Goal: Task Accomplishment & Management: Manage account settings

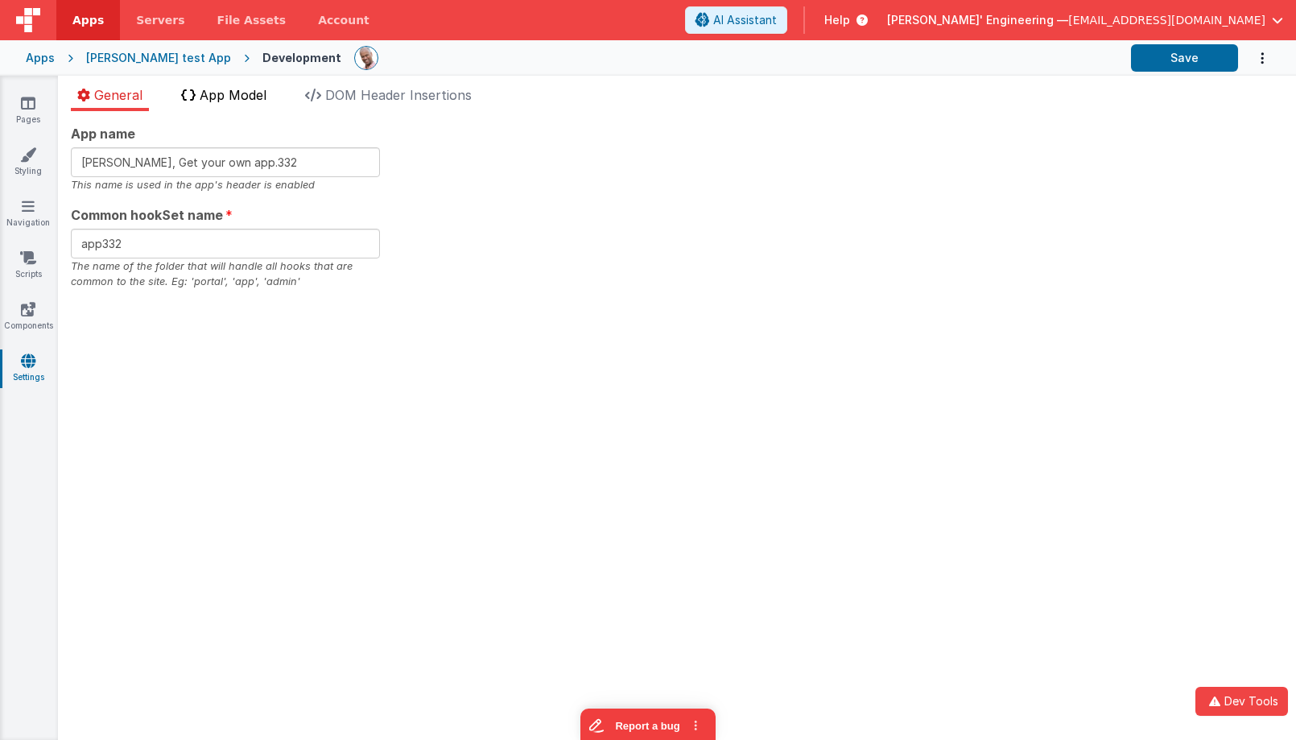
click at [224, 93] on span "App Model" at bounding box center [233, 95] width 67 height 16
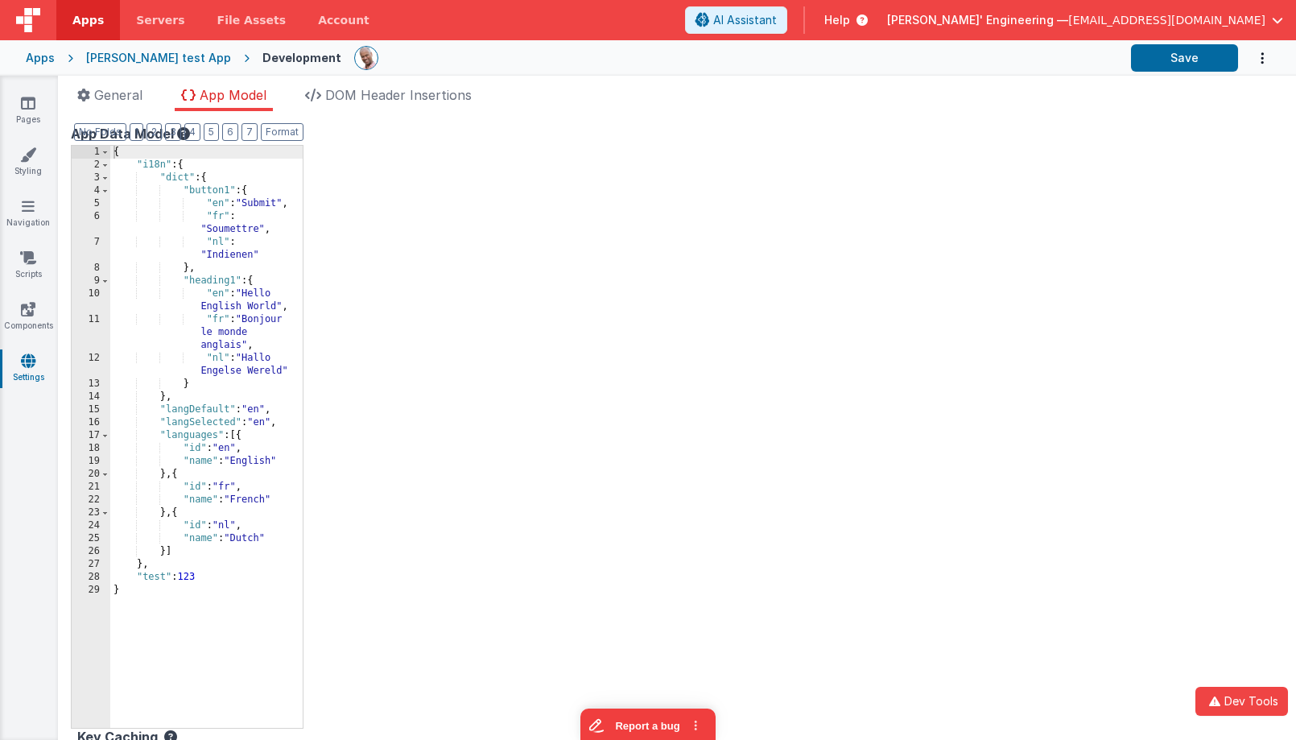
drag, startPoint x: 396, startPoint y: 96, endPoint x: 183, endPoint y: 83, distance: 213.7
click at [353, 97] on span "DOM Header Insertions" at bounding box center [398, 95] width 146 height 16
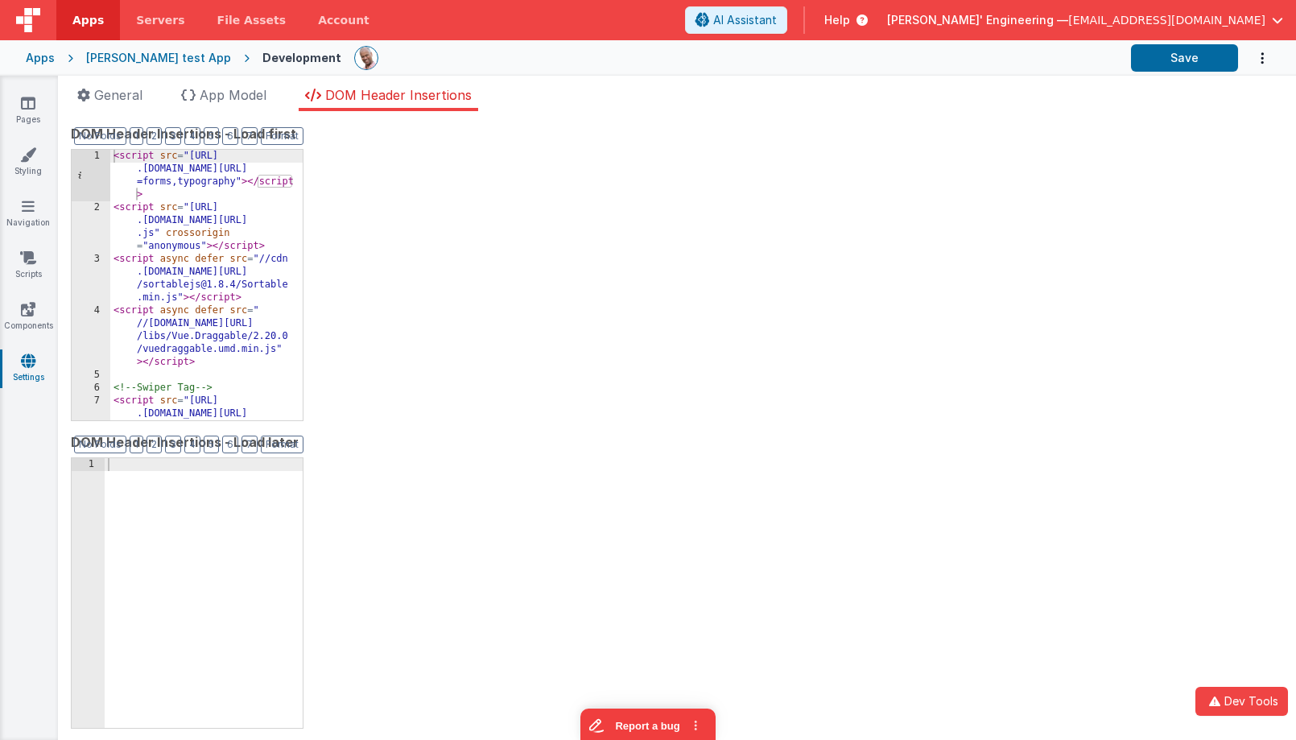
drag, startPoint x: 138, startPoint y: 89, endPoint x: 340, endPoint y: 151, distance: 211.3
click at [138, 89] on span "General" at bounding box center [118, 95] width 48 height 16
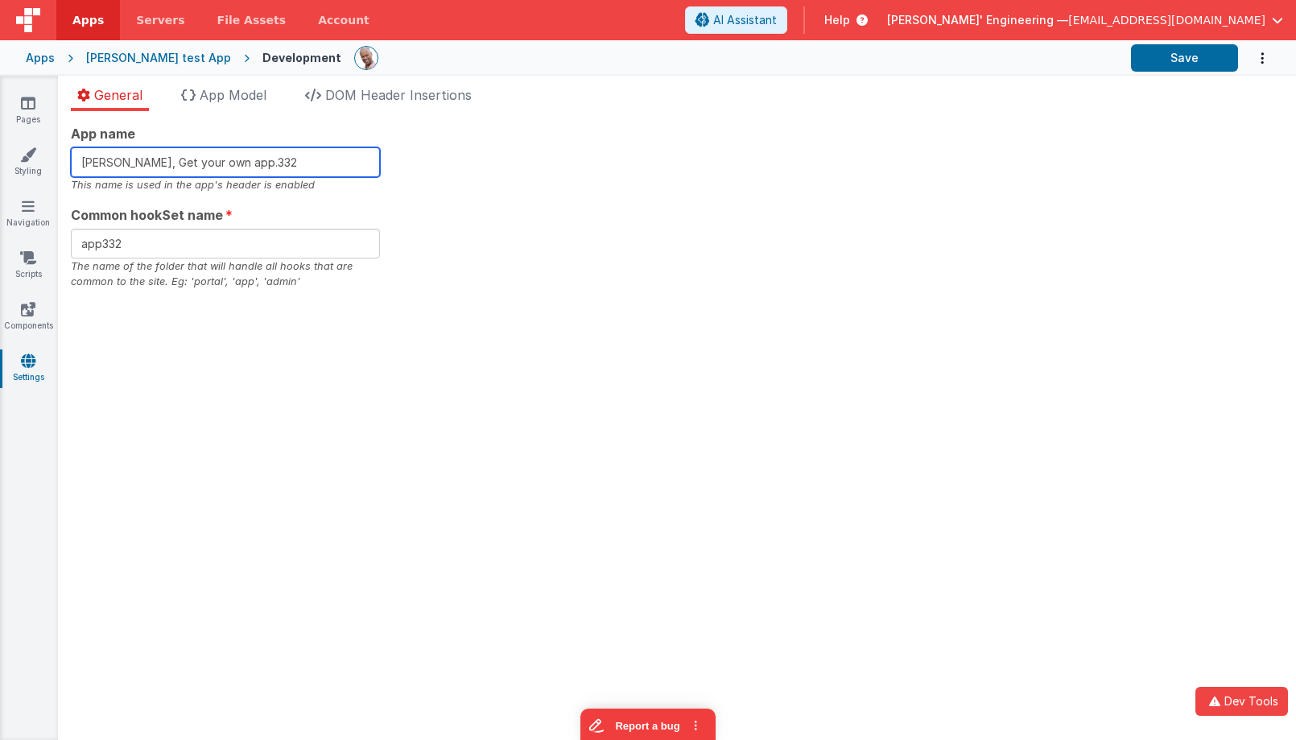
click at [291, 156] on input "Charles GUI, Get your own app.332" at bounding box center [225, 162] width 309 height 30
click at [930, 120] on div "App name Charles GUI, Get your own app.332 This name is used in the app's heade…" at bounding box center [677, 425] width 1238 height 629
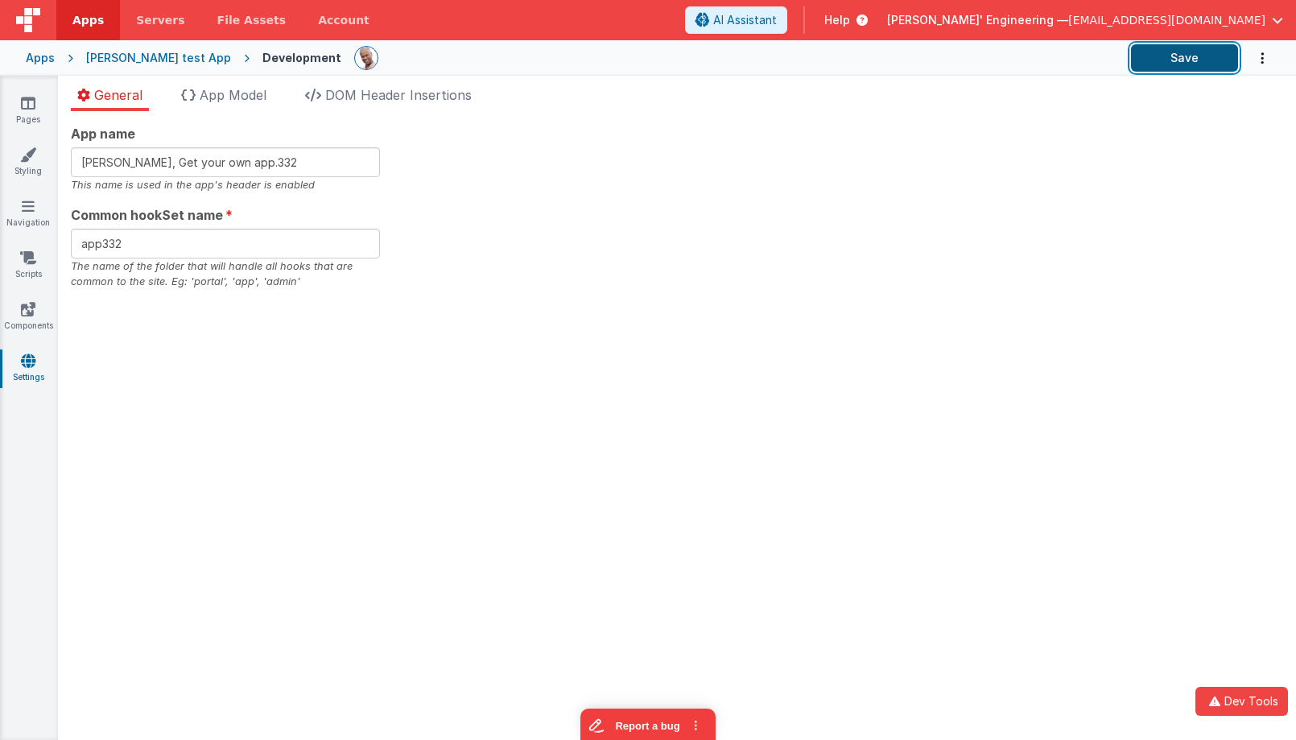
click at [1178, 65] on button "Save" at bounding box center [1184, 57] width 107 height 27
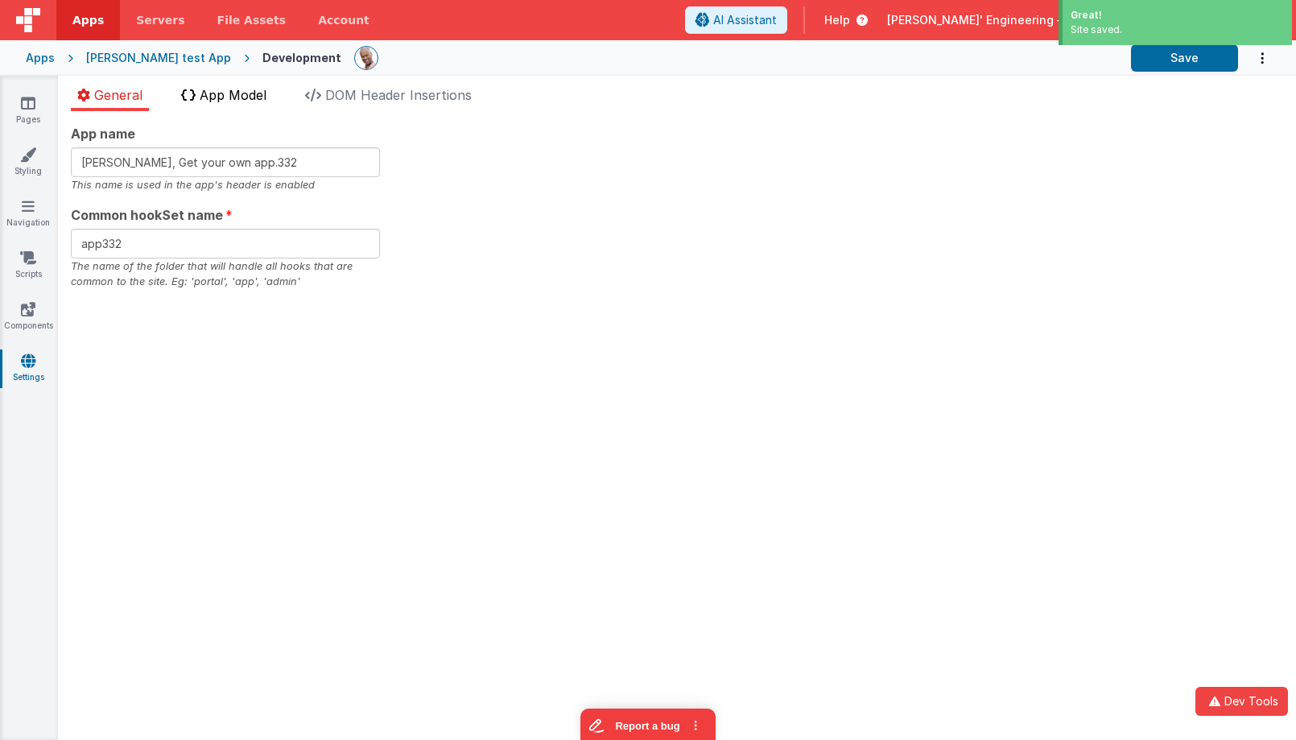
click at [240, 98] on span "App Model" at bounding box center [233, 95] width 67 height 16
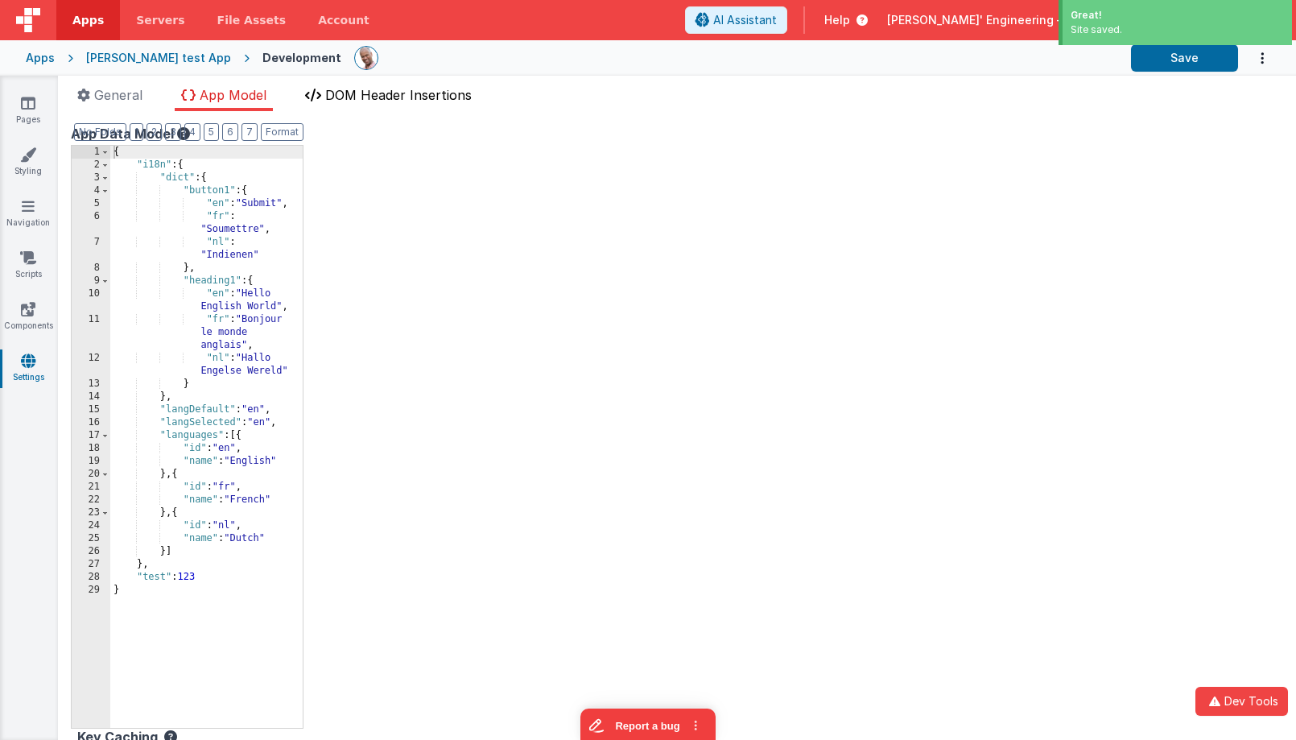
click at [366, 95] on span "DOM Header Insertions" at bounding box center [398, 95] width 146 height 16
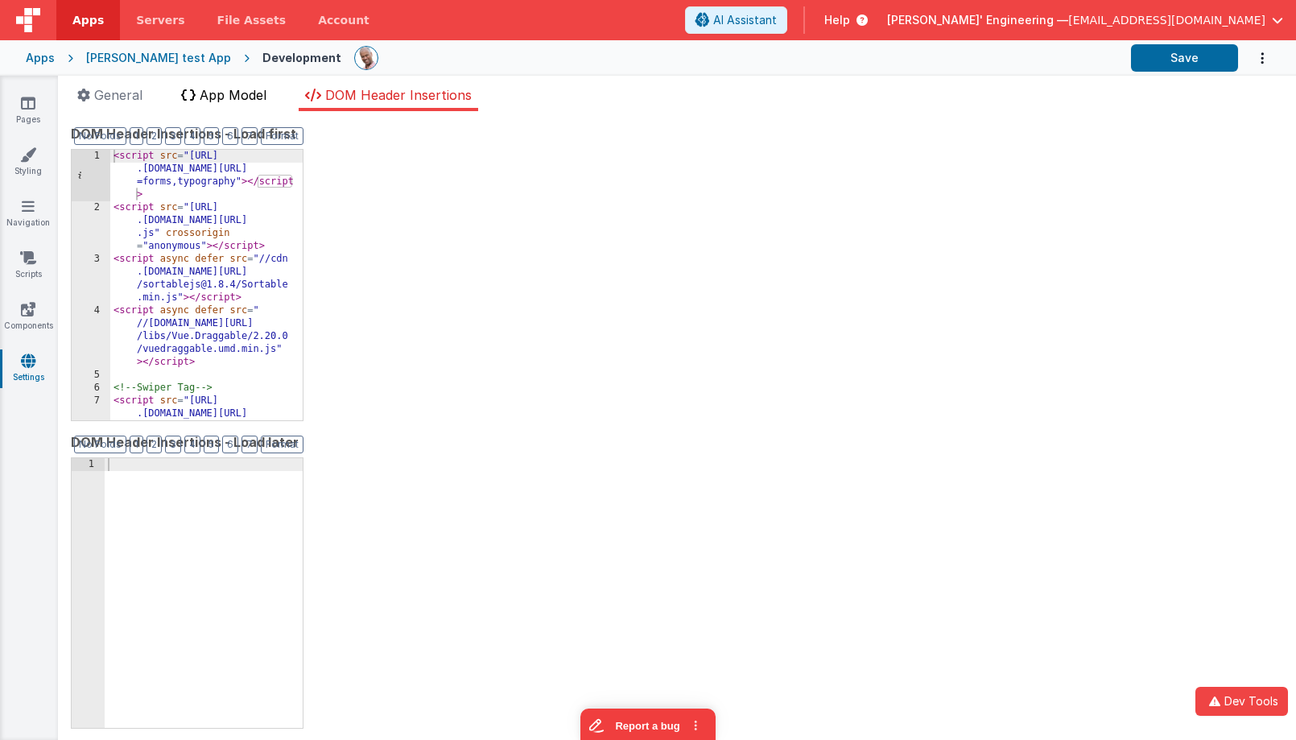
click at [191, 100] on icon at bounding box center [188, 95] width 14 height 13
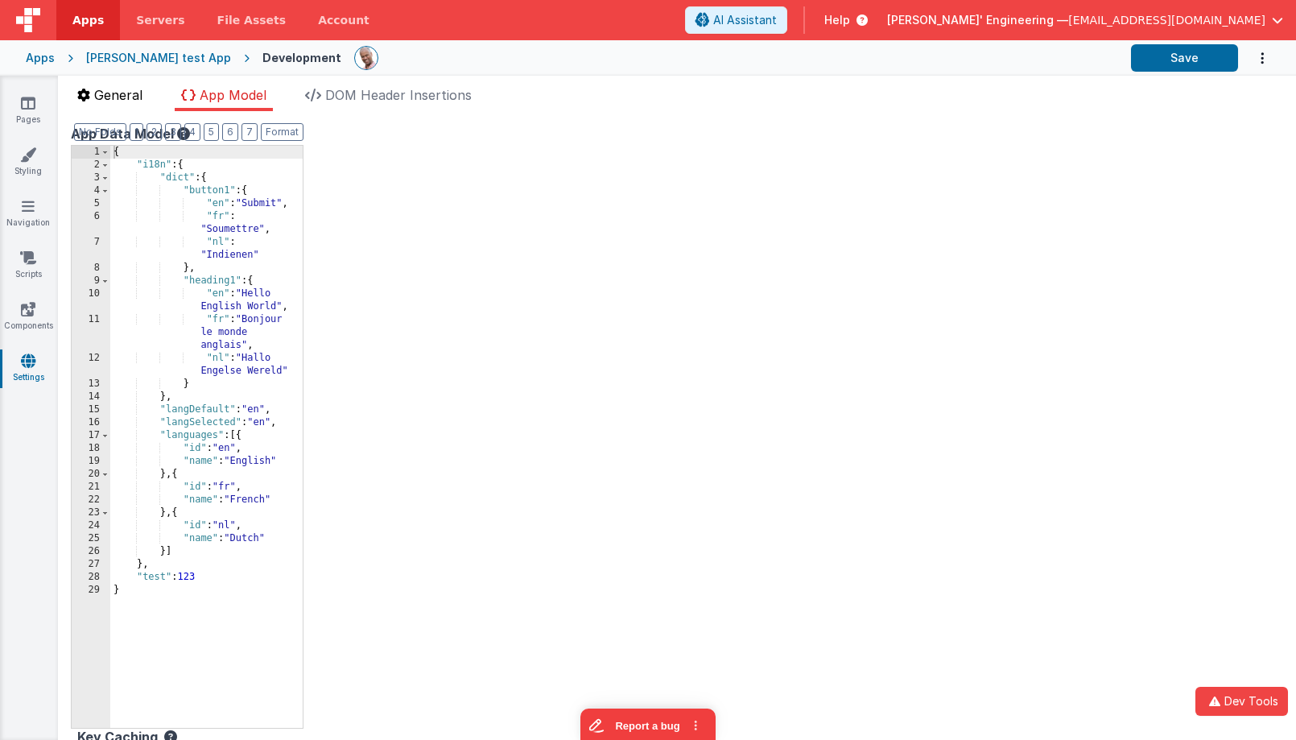
click at [134, 96] on span "General" at bounding box center [118, 95] width 48 height 16
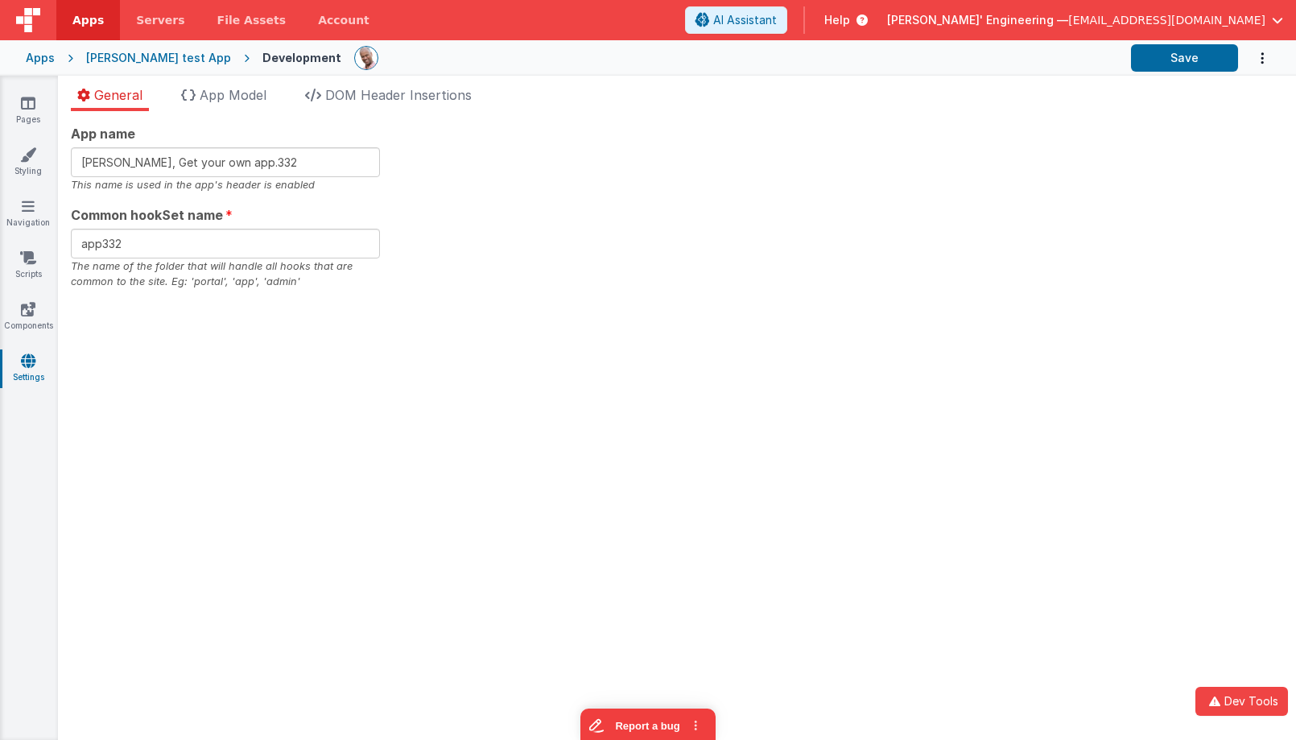
click at [518, 267] on div "App name Charles GUI, Get your own app.332 This name is used in the app's heade…" at bounding box center [677, 207] width 1212 height 166
click at [291, 159] on input "Charles GUI, Get your own app.332" at bounding box center [225, 162] width 309 height 30
type input "Charles GUI, Get your own app.347"
drag, startPoint x: 895, startPoint y: 202, endPoint x: 709, endPoint y: 179, distance: 187.3
click at [895, 203] on div "App name Charles GUI, Get your own app.347 This name is used in the app's heade…" at bounding box center [677, 207] width 1212 height 166
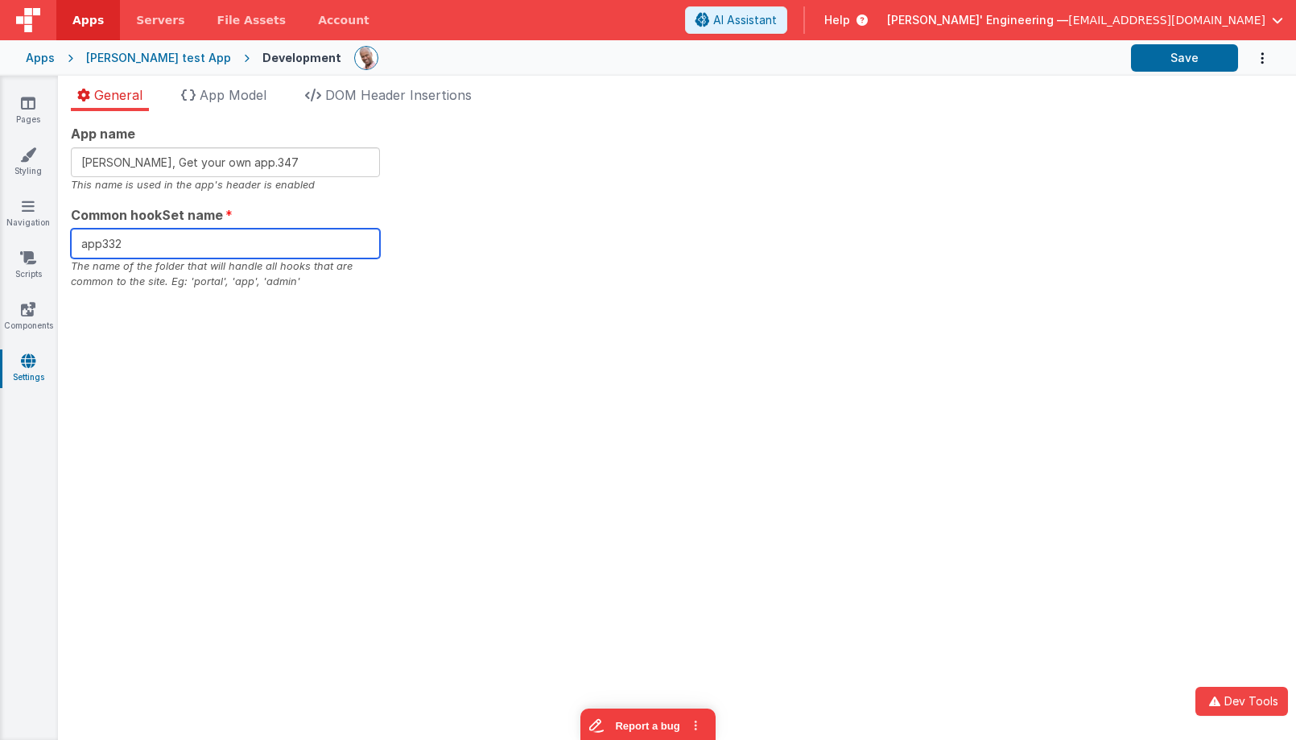
click at [241, 239] on input "app332" at bounding box center [225, 244] width 309 height 30
click at [1000, 122] on div "App name Charles GUI, Get your own app.347 This name is used in the app's heade…" at bounding box center [677, 425] width 1238 height 629
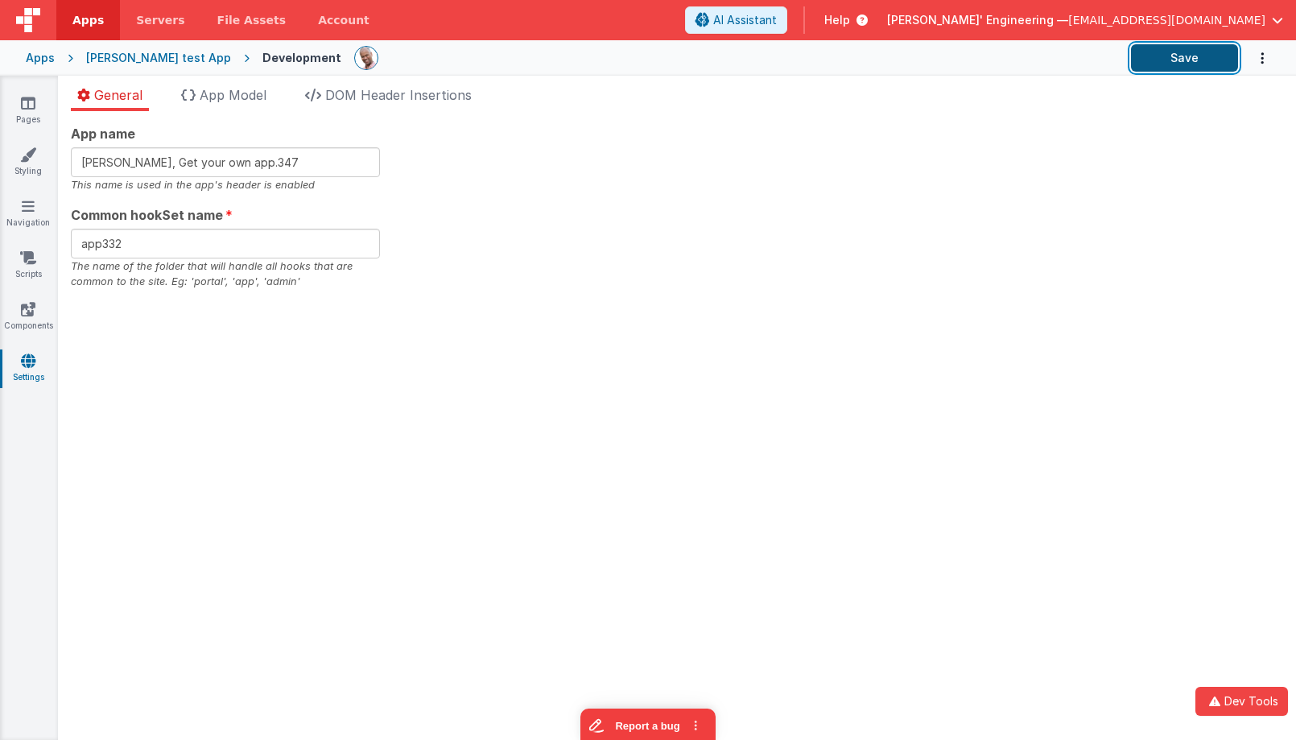
click at [1175, 65] on button "Save" at bounding box center [1184, 57] width 107 height 27
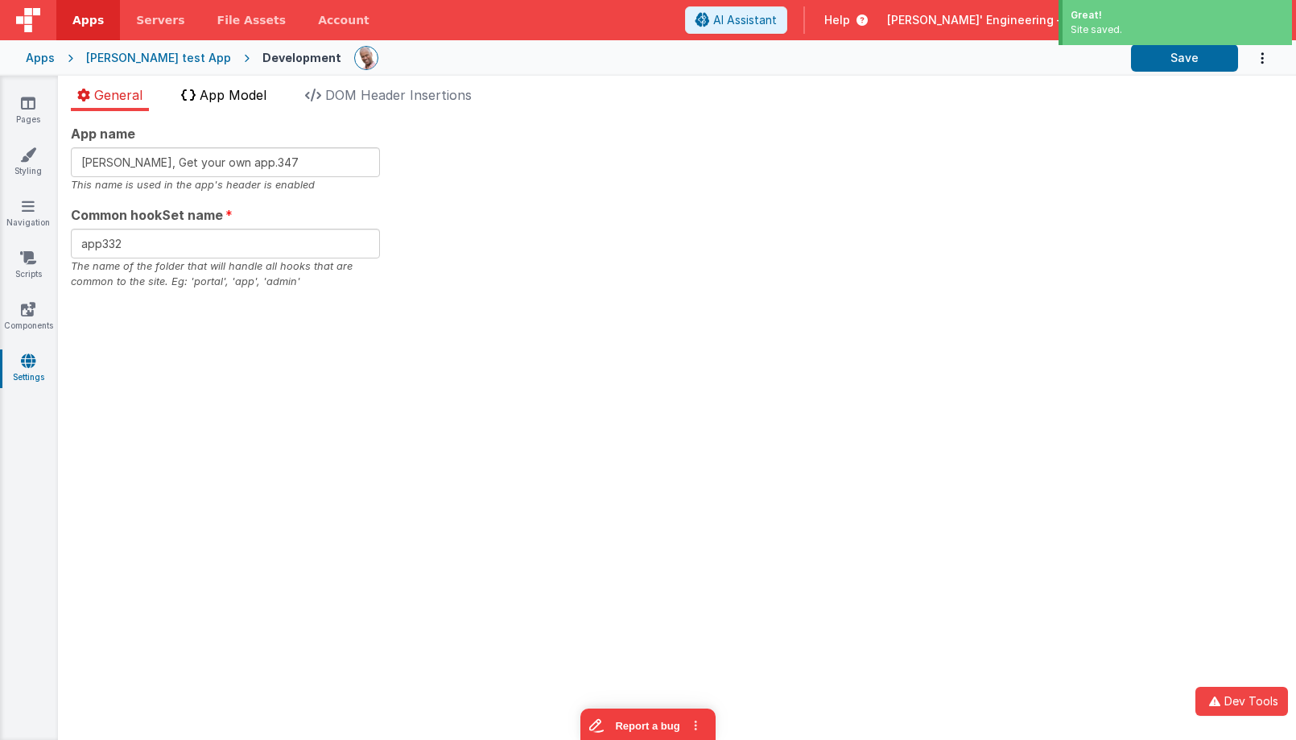
click at [234, 97] on span "App Model" at bounding box center [233, 95] width 67 height 16
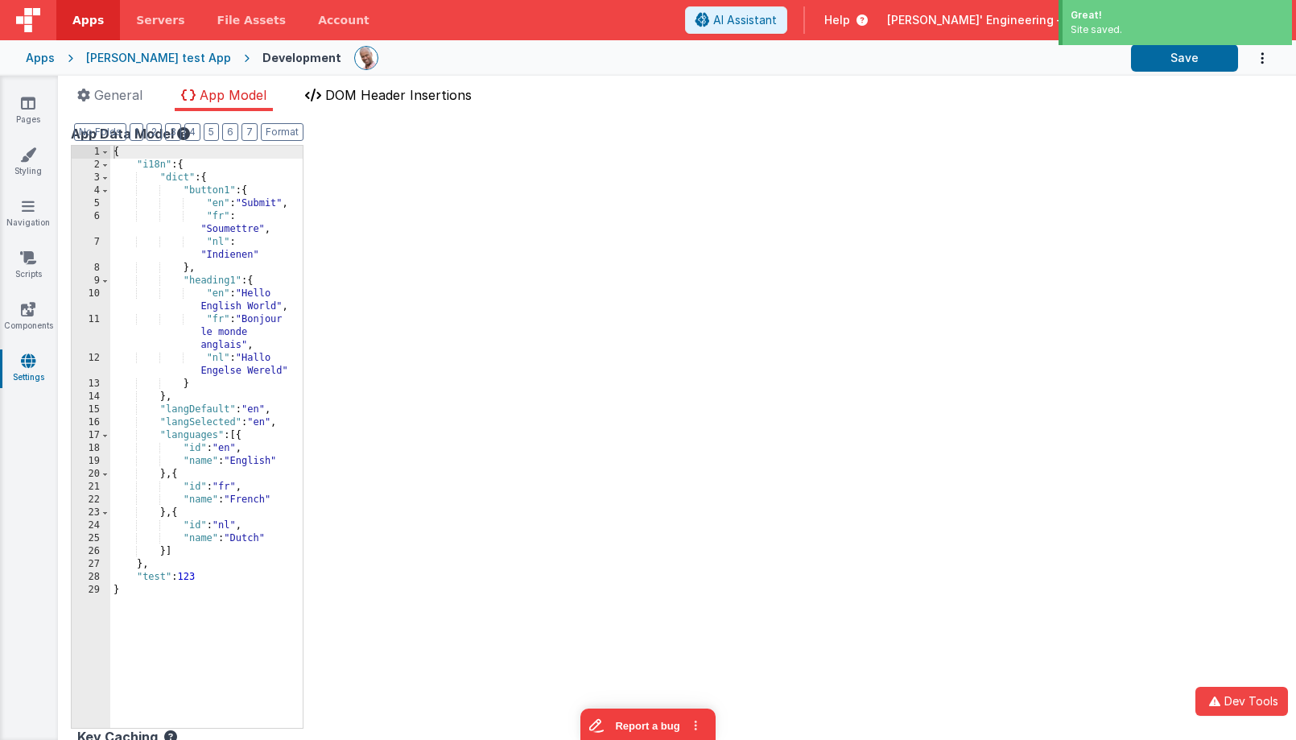
click at [377, 101] on span "DOM Header Insertions" at bounding box center [398, 95] width 146 height 16
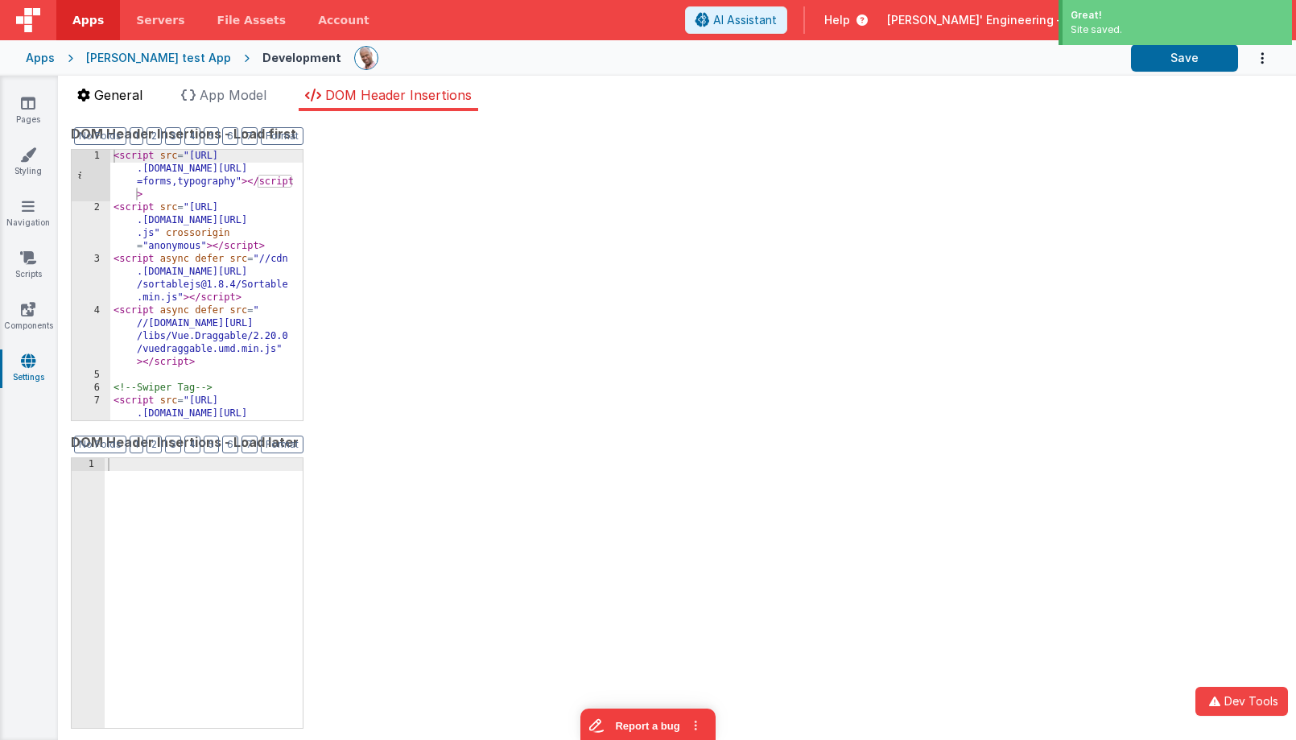
click at [127, 94] on span "General" at bounding box center [118, 95] width 48 height 16
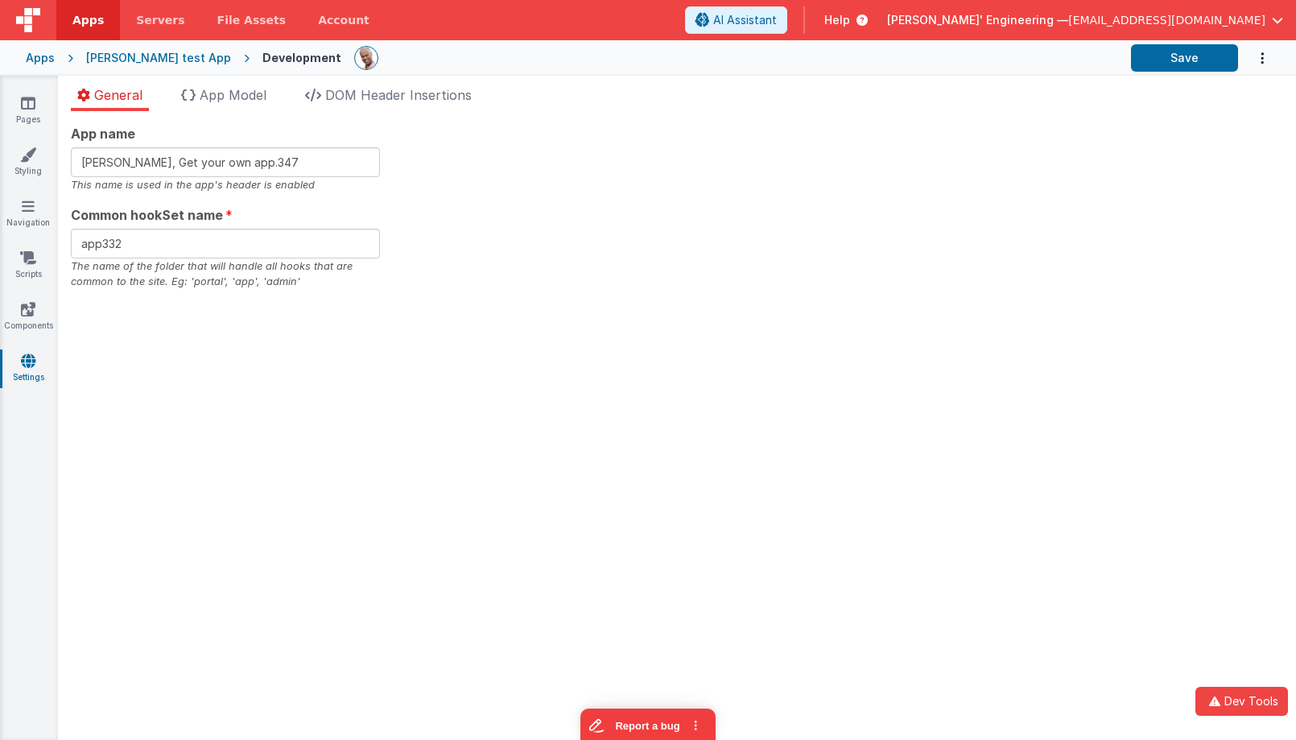
click at [549, 185] on div "App name Charles GUI, Get your own app.347 This name is used in the app's heade…" at bounding box center [677, 207] width 1212 height 166
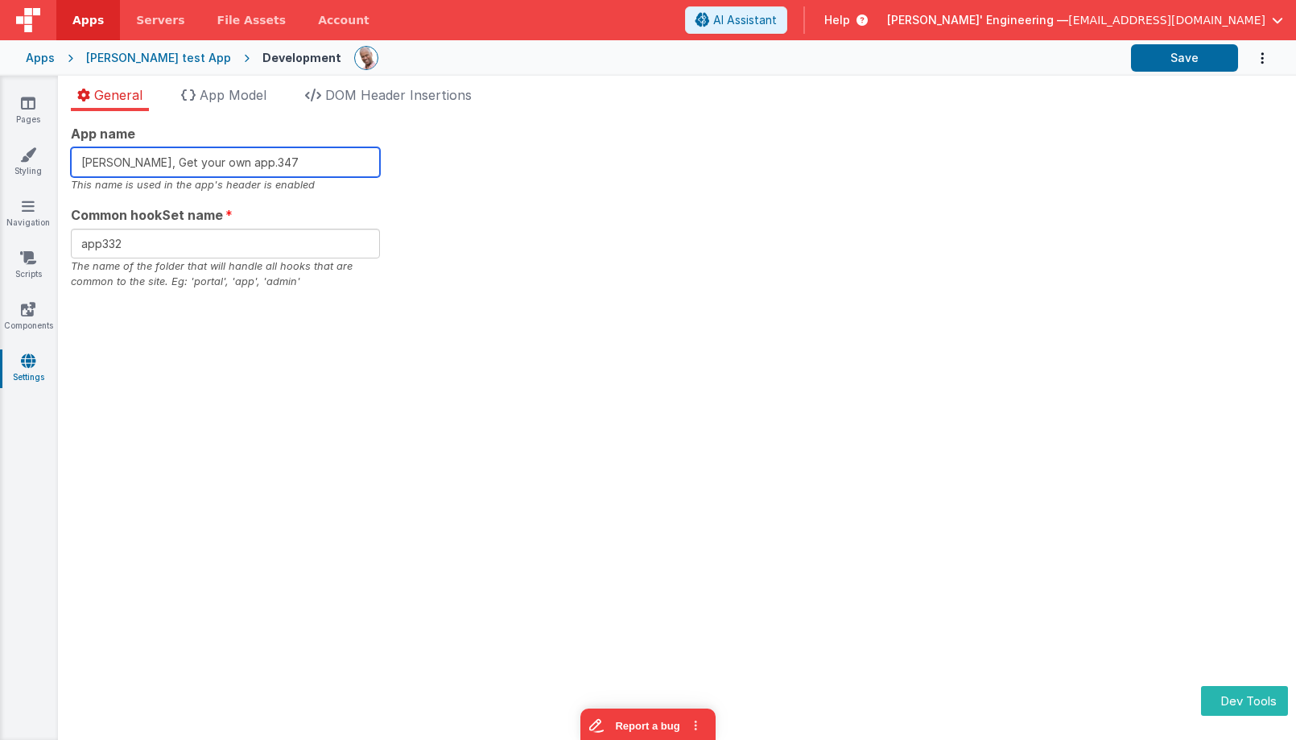
click at [313, 161] on input "Charles GUI, Get your own app.347" at bounding box center [225, 162] width 309 height 30
type input "Charles GUI, Get your own app.348"
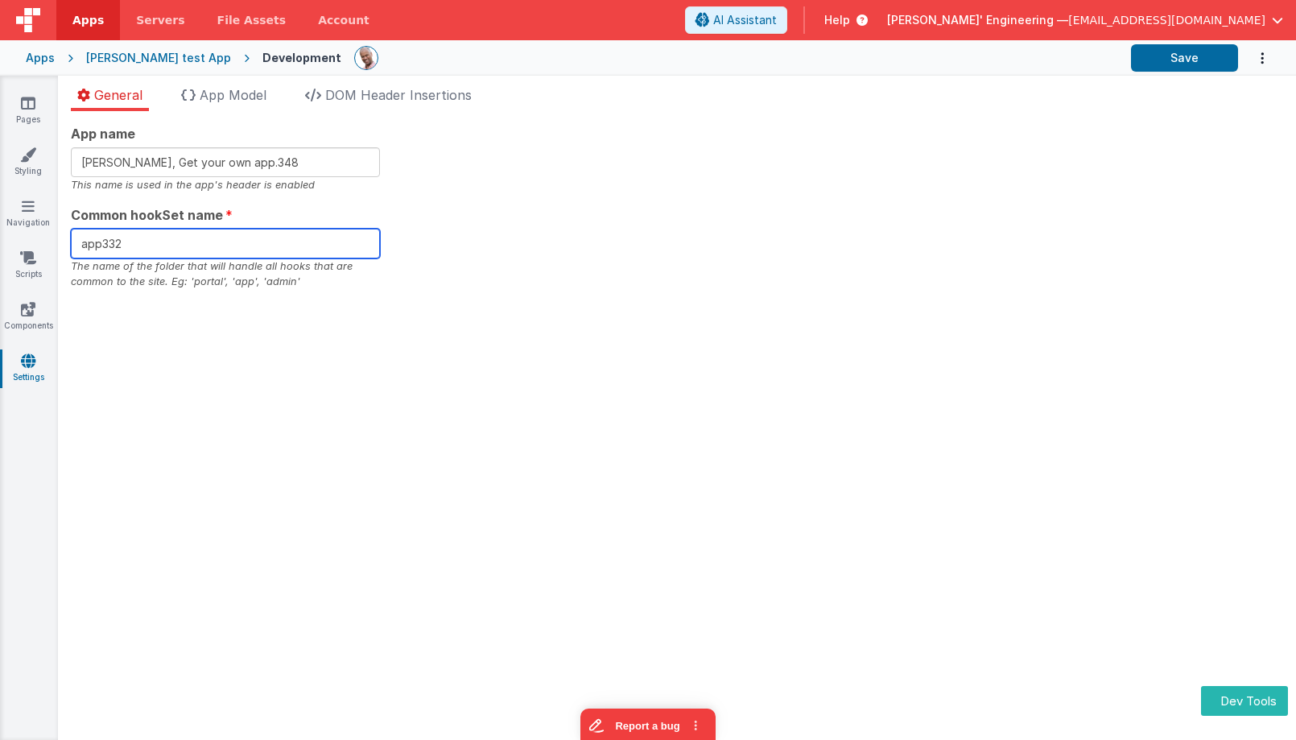
click at [293, 243] on input "app332" at bounding box center [225, 244] width 309 height 30
type input "app348"
click at [703, 227] on div "App name Charles GUI, Get your own app.348 This name is used in the app's heade…" at bounding box center [677, 207] width 1212 height 166
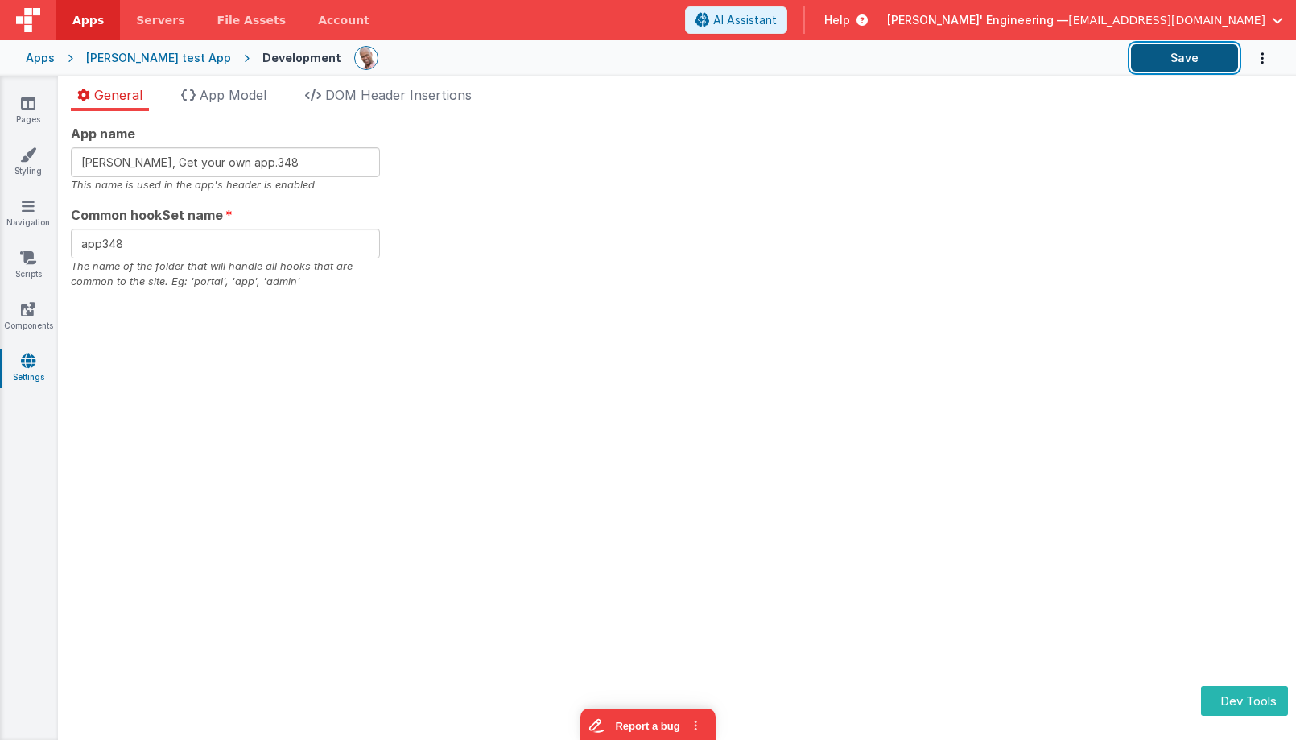
click at [1170, 68] on button "Save" at bounding box center [1184, 57] width 107 height 27
click at [240, 87] on span "App Model" at bounding box center [233, 95] width 67 height 16
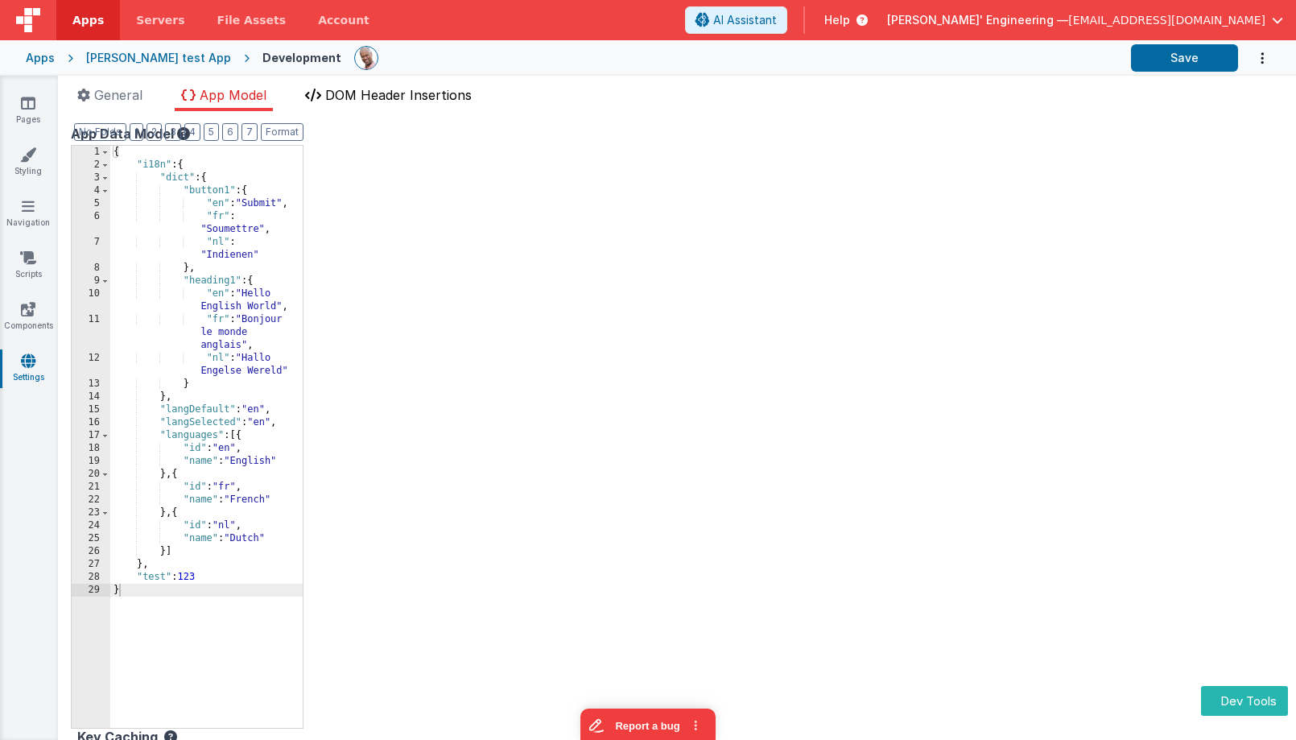
click at [404, 87] on span "DOM Header Insertions" at bounding box center [398, 95] width 146 height 16
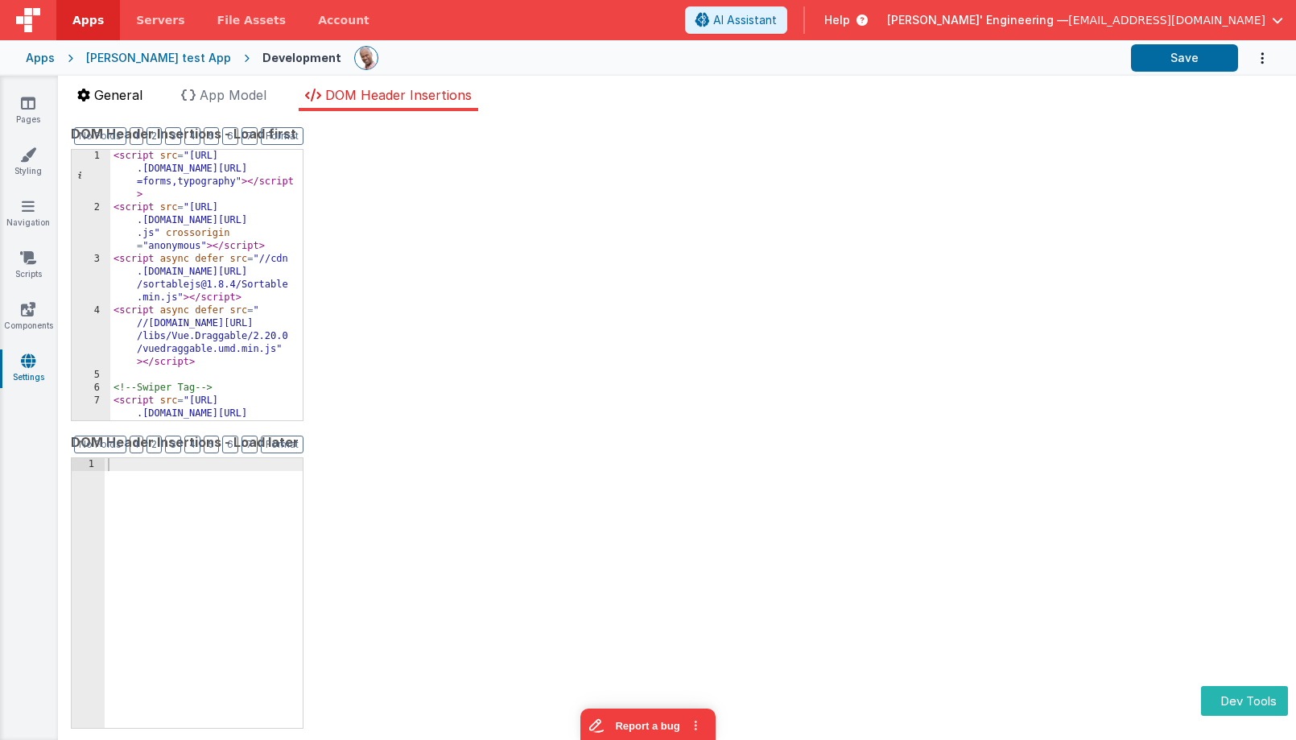
click at [115, 99] on span "General" at bounding box center [118, 95] width 48 height 16
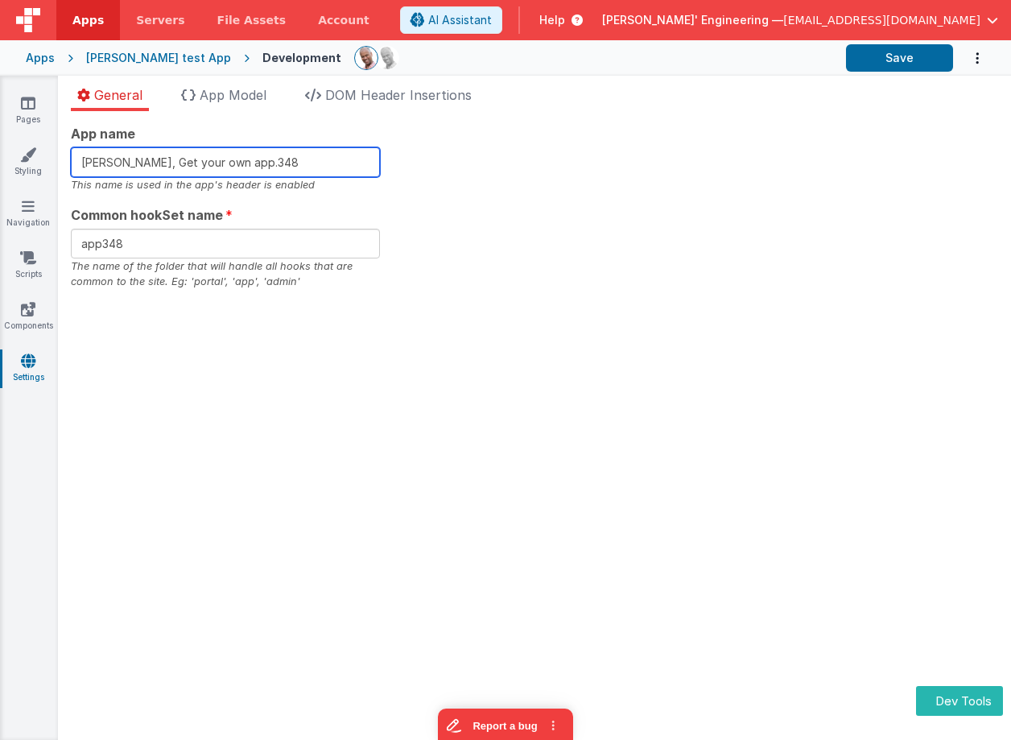
click at [301, 162] on input "Charles GUI, Get your own app.348" at bounding box center [225, 162] width 309 height 30
type input "Charles GUI, Get your own app.349"
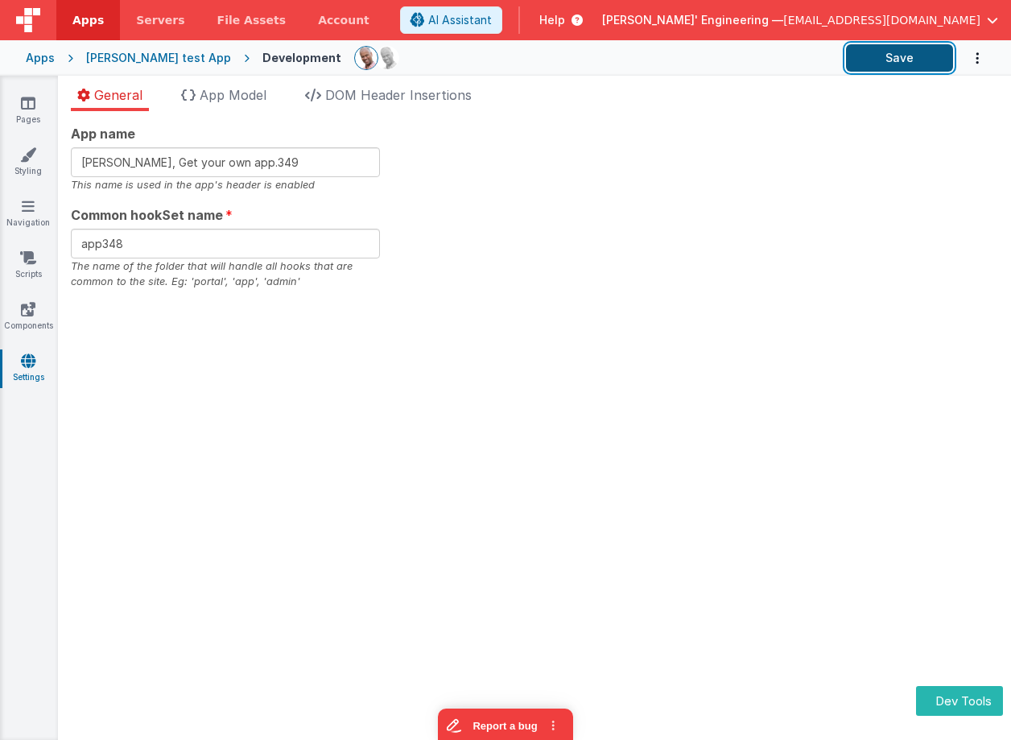
click at [888, 64] on button "Save" at bounding box center [899, 57] width 107 height 27
click at [767, 337] on div "App name Charles GUI, Get your own app.349 This name is used in the app's heade…" at bounding box center [534, 425] width 953 height 629
click at [911, 63] on button "Save" at bounding box center [899, 57] width 107 height 27
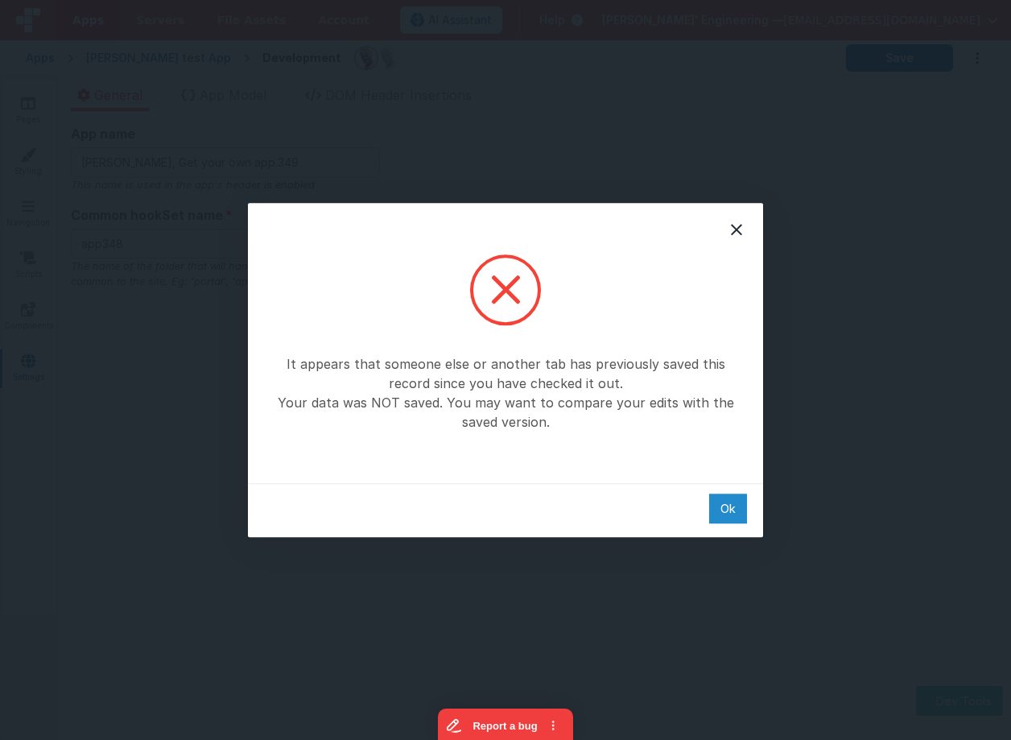
click at [733, 508] on div "Ok" at bounding box center [728, 508] width 38 height 30
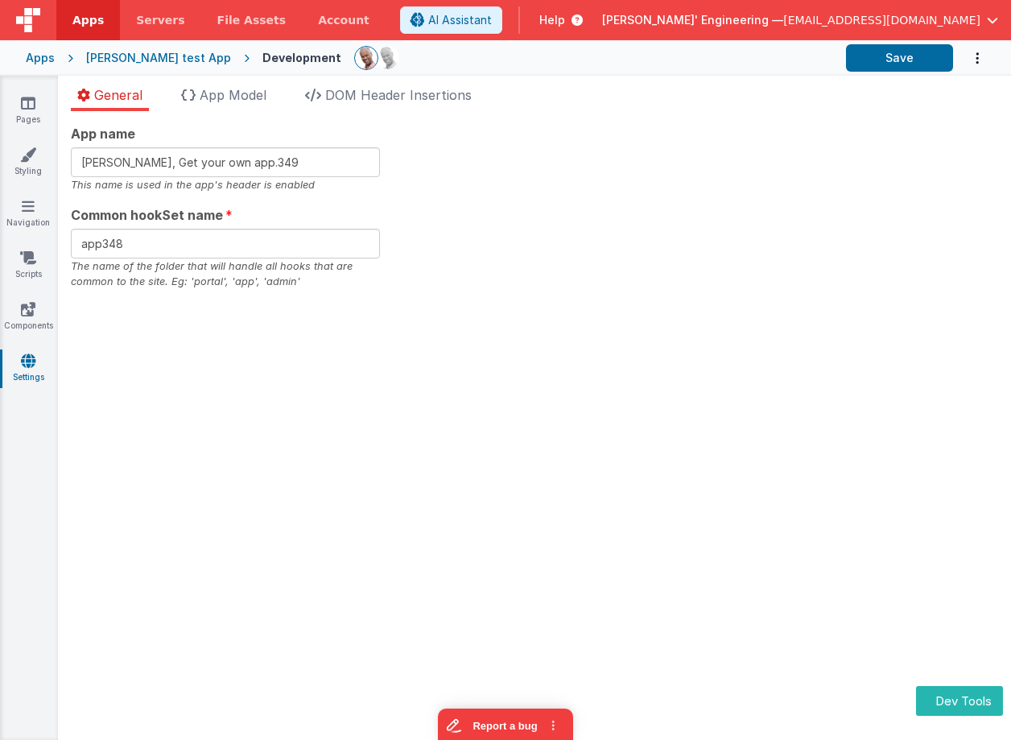
click at [584, 394] on div "App name Charles GUI, Get your own app.349 This name is used in the app's heade…" at bounding box center [534, 425] width 953 height 629
click at [130, 573] on div "App name Charles GUI, Get your own app.349 This name is used in the app's heade…" at bounding box center [534, 425] width 953 height 629
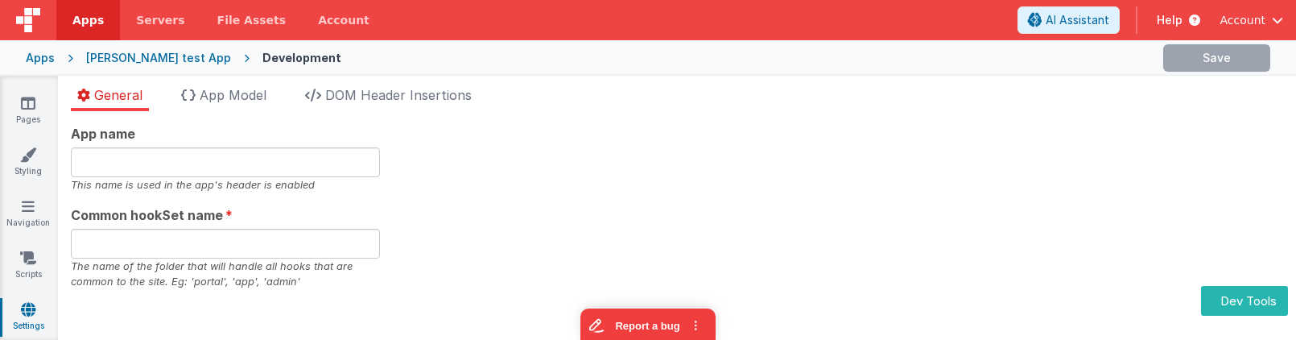
type input "Charles GUI, Get your own app.348"
type input "app348"
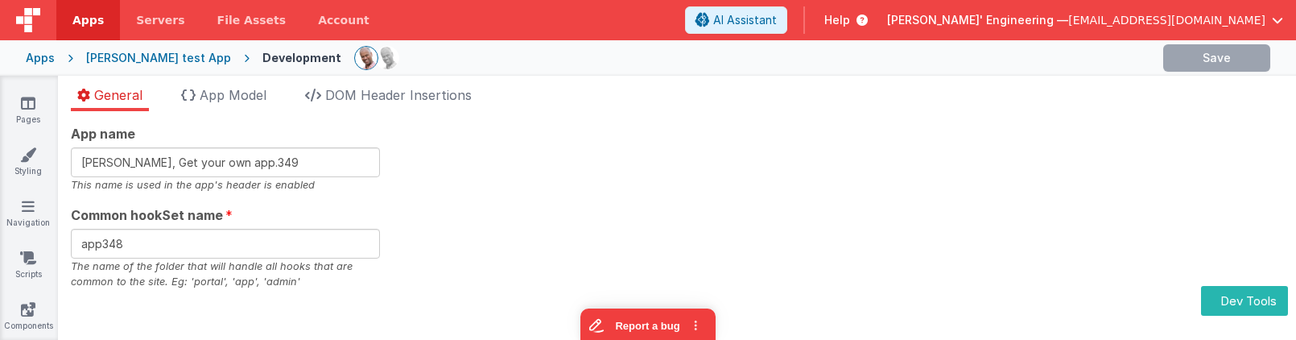
type input "[PERSON_NAME], Get your own app.350"
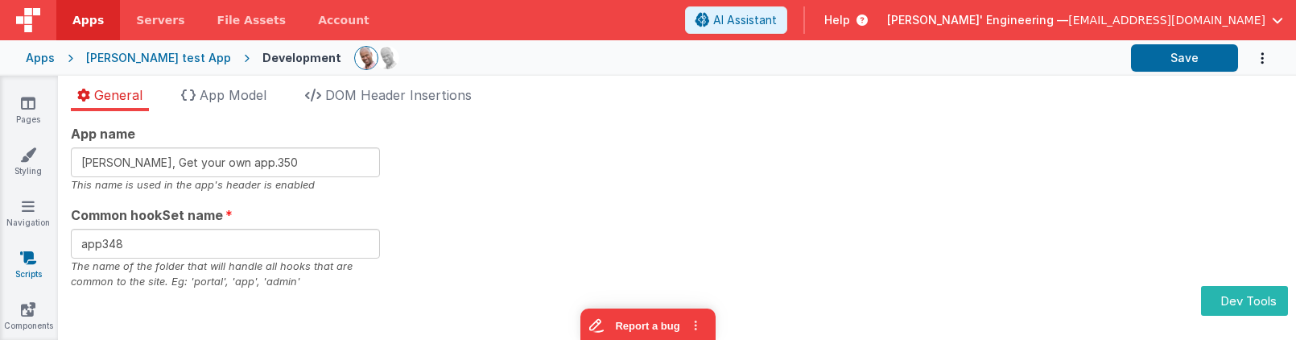
click at [23, 260] on icon at bounding box center [28, 258] width 16 height 16
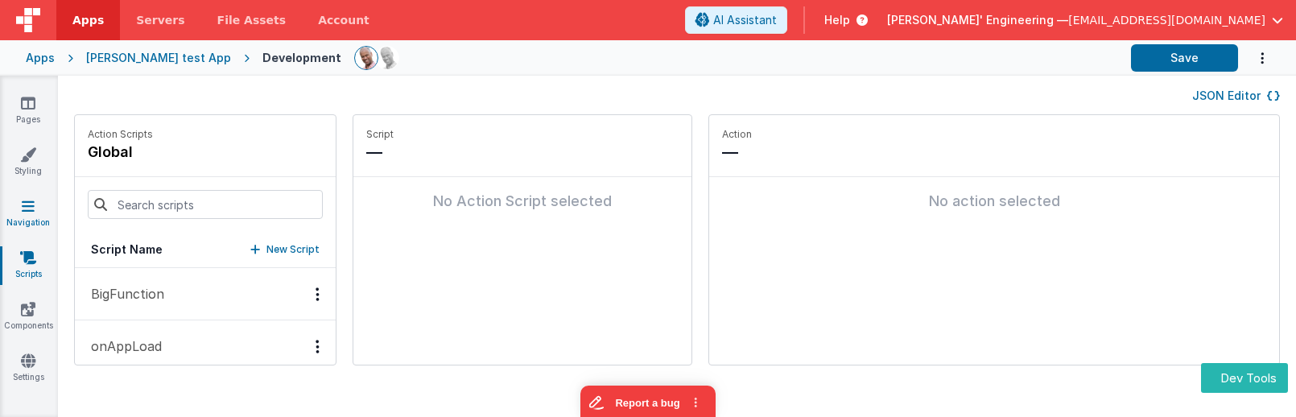
click at [32, 212] on icon at bounding box center [28, 206] width 13 height 16
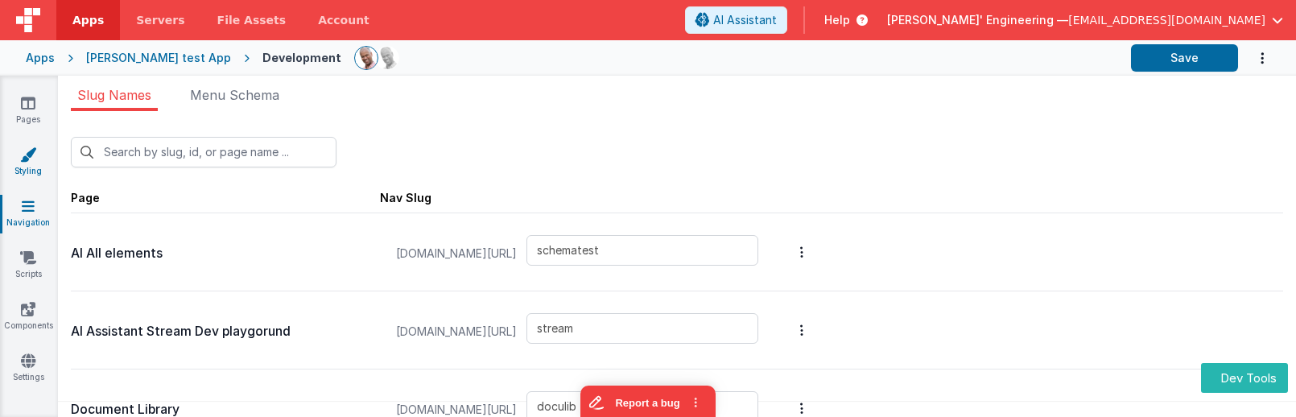
click at [35, 162] on link "Styling" at bounding box center [28, 162] width 58 height 32
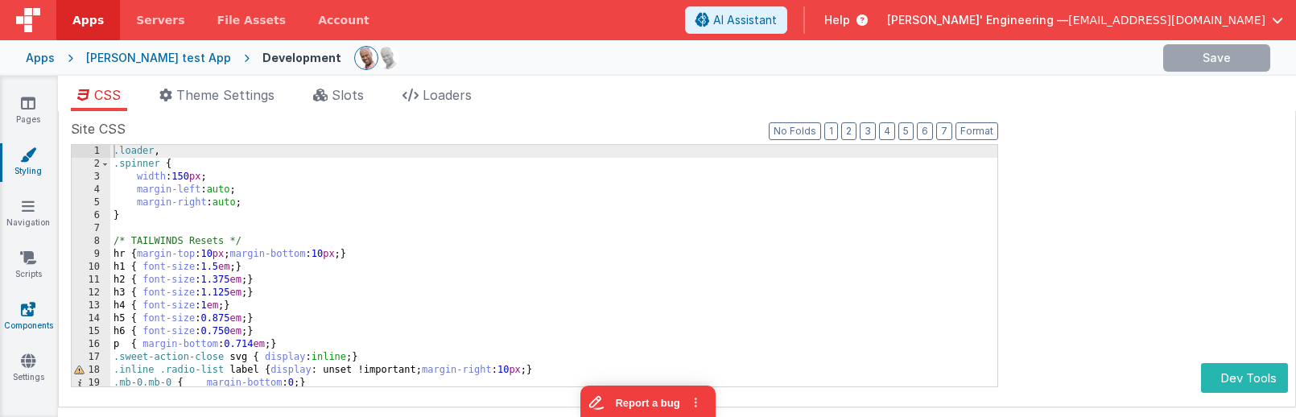
click at [27, 322] on link "Components" at bounding box center [28, 317] width 58 height 32
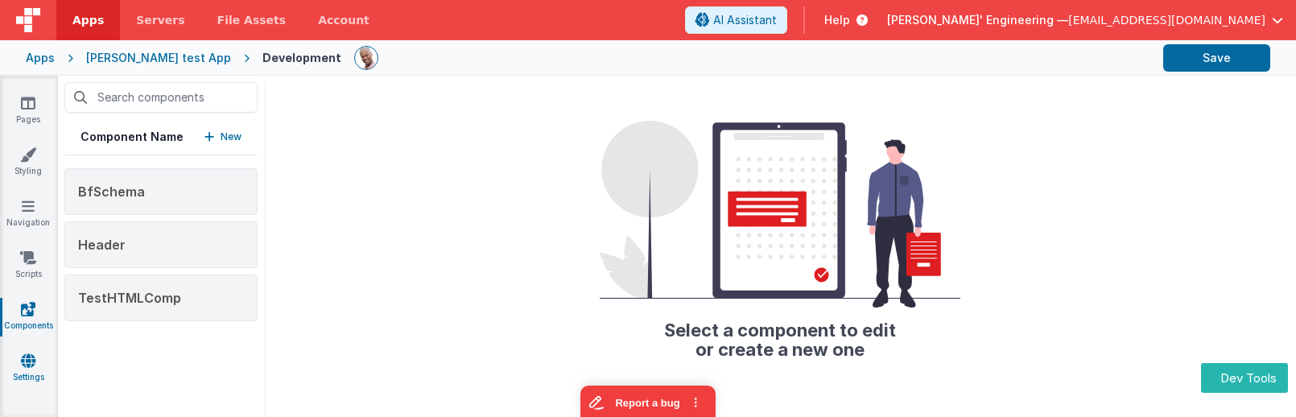
click at [42, 370] on link "Settings" at bounding box center [28, 369] width 58 height 32
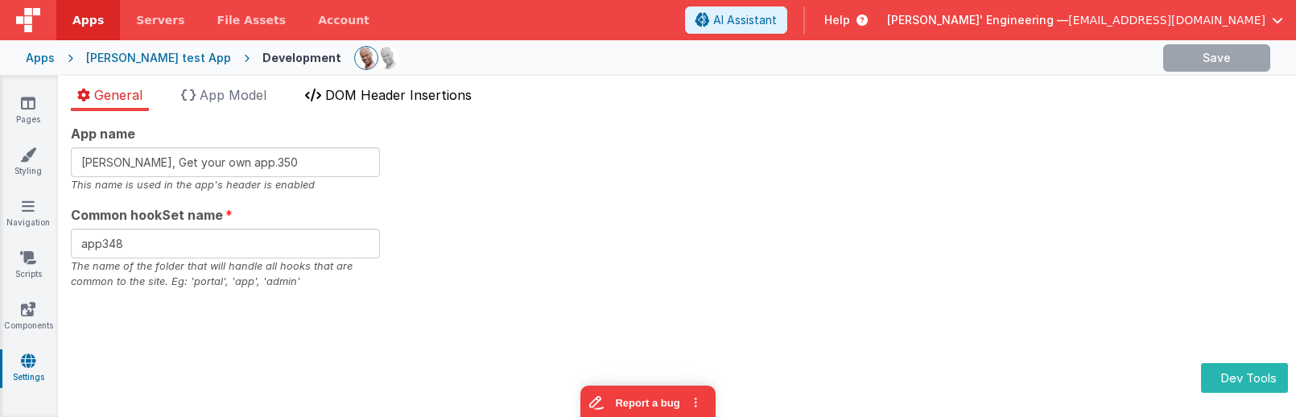
type input "Charles GUI, Get your own app.353"
type input "app3483"
click at [227, 95] on span "App Model" at bounding box center [233, 95] width 67 height 16
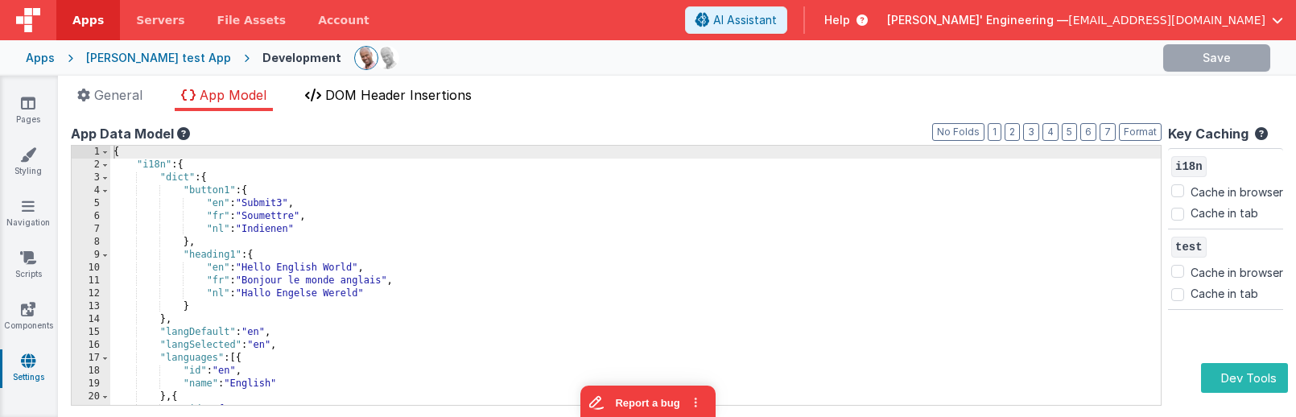
click at [399, 94] on span "DOM Header Insertions" at bounding box center [398, 95] width 146 height 16
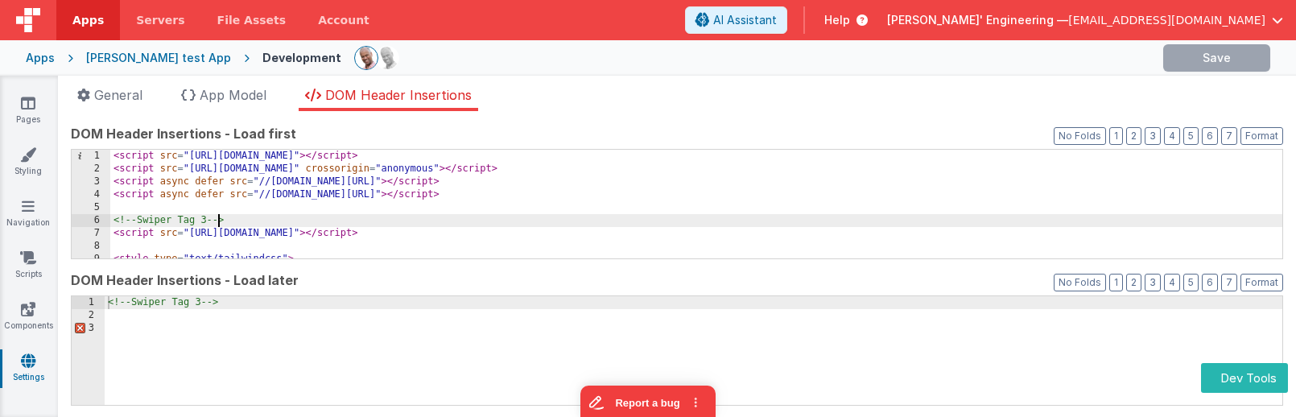
drag, startPoint x: 218, startPoint y: 218, endPoint x: 226, endPoint y: 278, distance: 60.9
click at [217, 218] on div "< script src = "https://cdn.tailwindcss.com?plugins=forms,typography" > </ scri…" at bounding box center [696, 223] width 1172 height 147
drag, startPoint x: 232, startPoint y: 302, endPoint x: 239, endPoint y: 307, distance: 8.7
click at [232, 303] on div "<!-- Swiper Tag 3 -->" at bounding box center [694, 363] width 1178 height 134
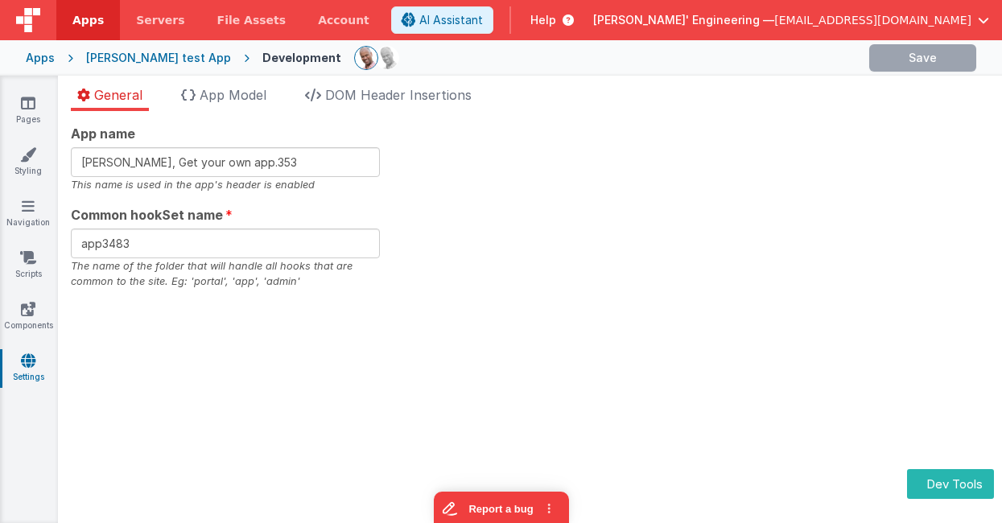
type input "Charles GUI, Get your own app."
type input "app"
click at [252, 85] on li "App Model" at bounding box center [224, 98] width 98 height 26
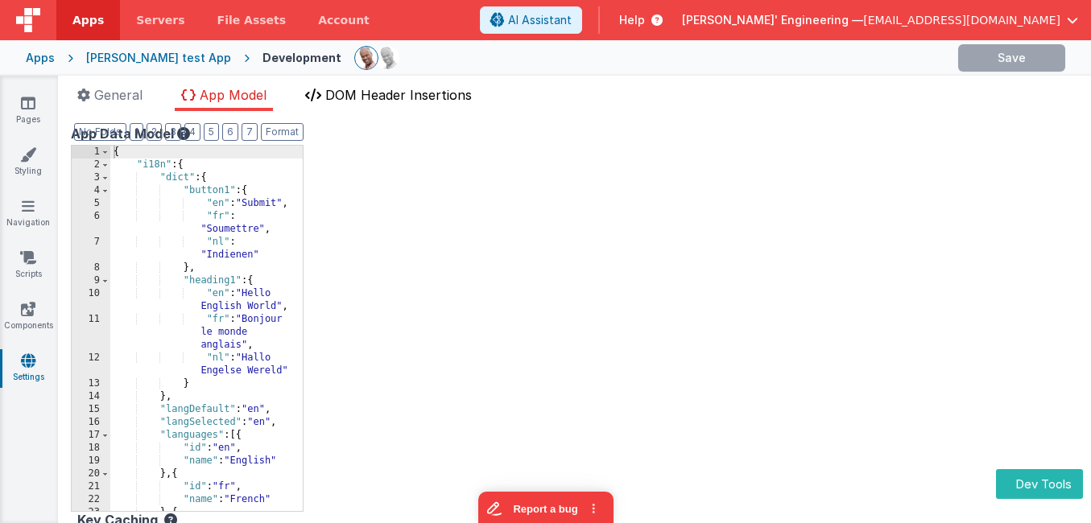
click at [398, 100] on span "DOM Header Insertions" at bounding box center [398, 95] width 146 height 16
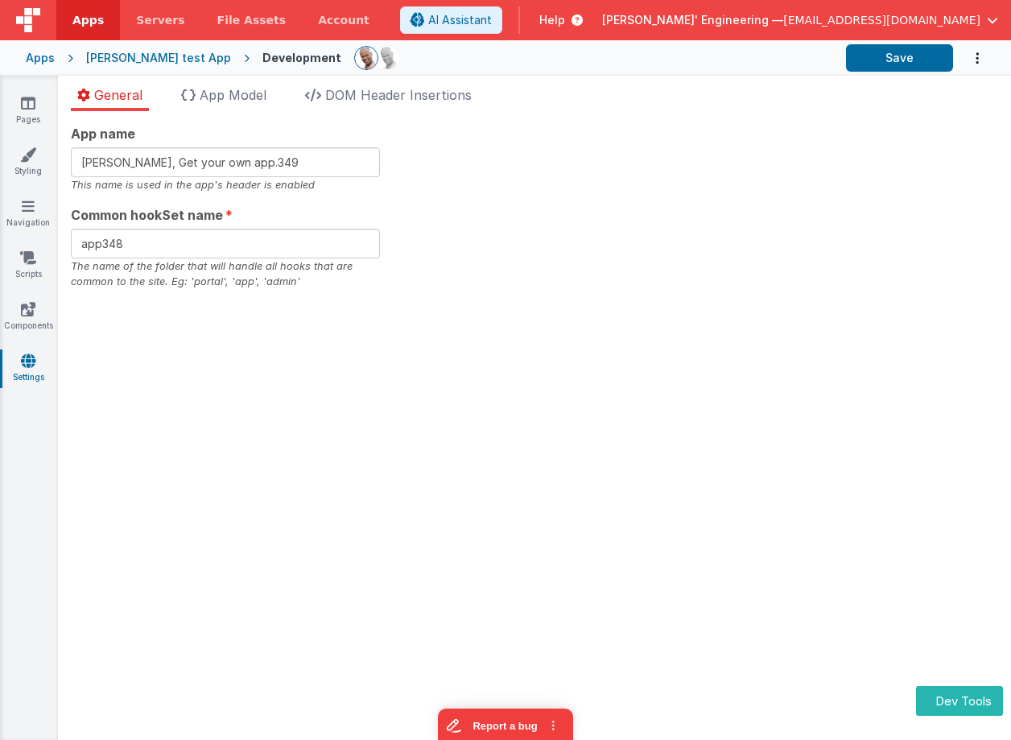
click at [458, 403] on div "App name [PERSON_NAME], Get your own app.349 This name is used in the app's hea…" at bounding box center [534, 425] width 953 height 629
click at [307, 160] on input "Charles GUI, Get your own app.349" at bounding box center [225, 162] width 309 height 30
drag, startPoint x: 828, startPoint y: 155, endPoint x: 844, endPoint y: 139, distance: 22.8
click at [828, 155] on div "App name Charles GUI, Get your own app.350 This name is used in the app's heade…" at bounding box center [534, 207] width 927 height 166
click at [897, 52] on button "Save" at bounding box center [899, 57] width 107 height 27
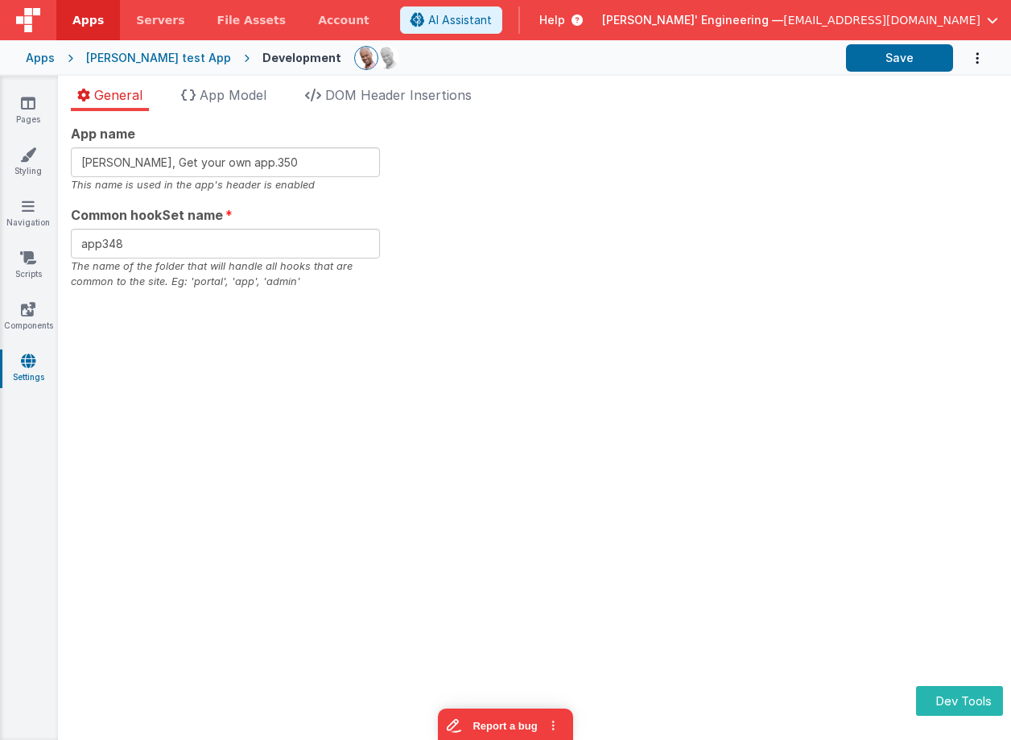
click at [688, 162] on div "App name Charles GUI, Get your own app.350 This name is used in the app's heade…" at bounding box center [534, 207] width 927 height 166
click at [898, 66] on button "Save" at bounding box center [899, 57] width 107 height 27
click at [680, 159] on div "App name Charles GUI, Get your own app.350 This name is used in the app's heade…" at bounding box center [534, 207] width 927 height 166
click at [299, 156] on input "Charles GUI, Get your own app.350" at bounding box center [225, 162] width 309 height 30
type input "Charles GUI, Get your own app.351"
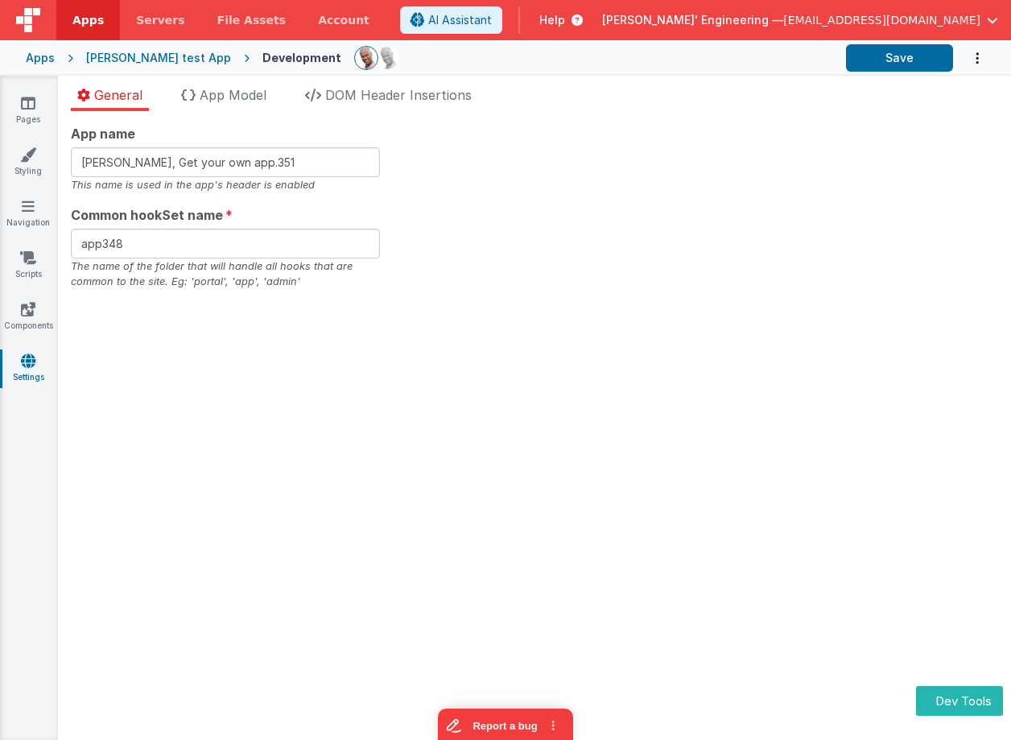
click at [724, 295] on div "App name Charles GUI, Get your own app.351 This name is used in the app's heade…" at bounding box center [534, 425] width 953 height 629
click at [237, 243] on input "app348" at bounding box center [225, 244] width 309 height 30
type input "app351"
drag, startPoint x: 673, startPoint y: 349, endPoint x: 724, endPoint y: 245, distance: 115.9
click at [673, 349] on div "App name Charles GUI, Get your own app.351 This name is used in the app's heade…" at bounding box center [534, 425] width 953 height 629
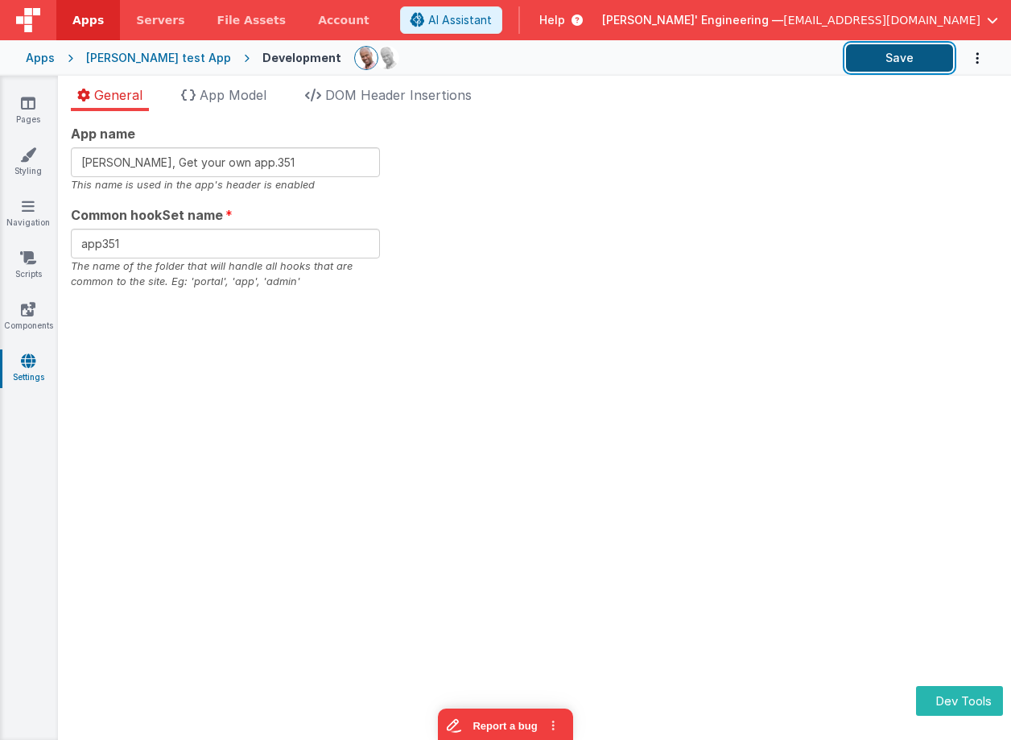
click at [906, 59] on button "Save" at bounding box center [899, 57] width 107 height 27
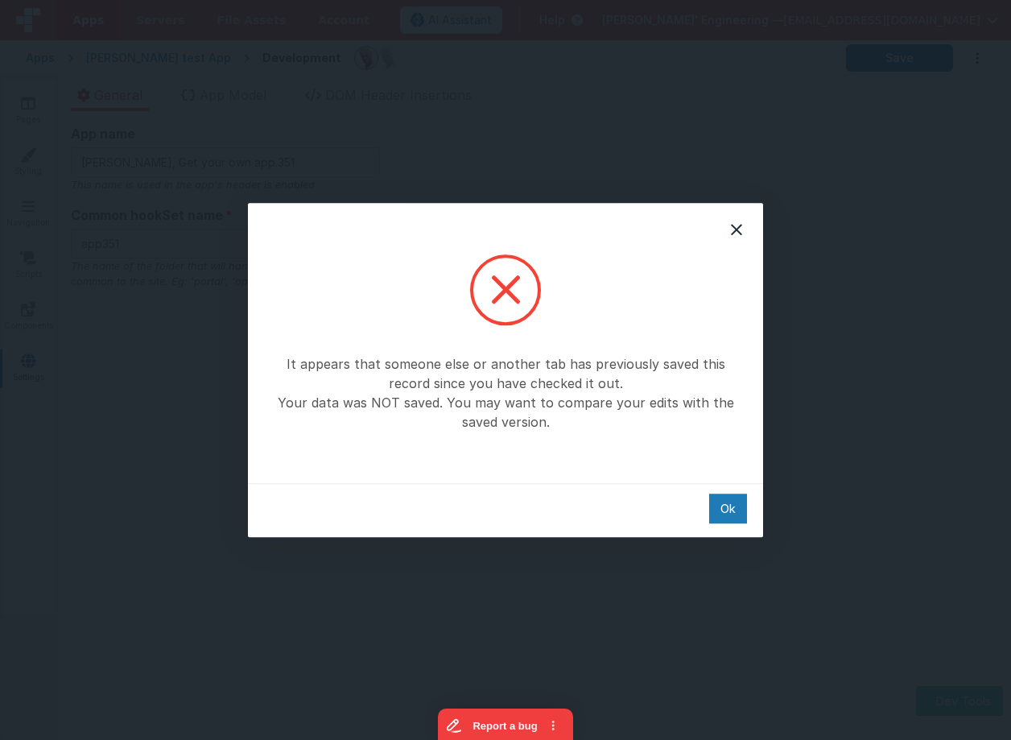
drag, startPoint x: 724, startPoint y: 512, endPoint x: 367, endPoint y: 316, distance: 407.4
click at [724, 512] on div "Ok" at bounding box center [728, 508] width 38 height 30
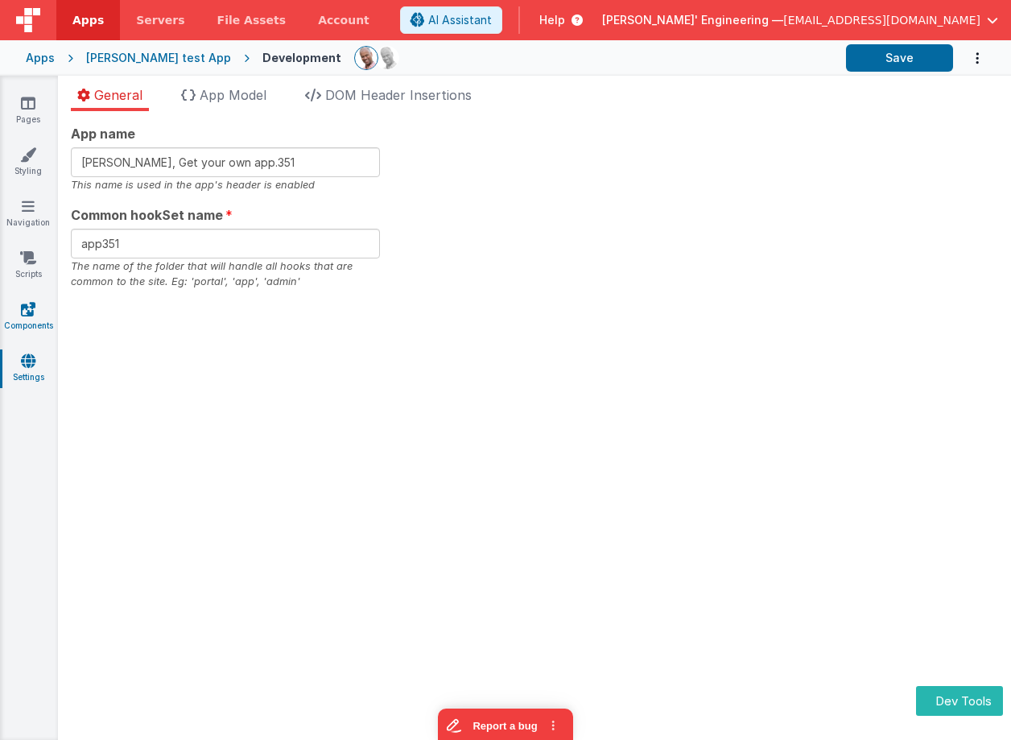
click at [30, 311] on icon at bounding box center [28, 309] width 14 height 16
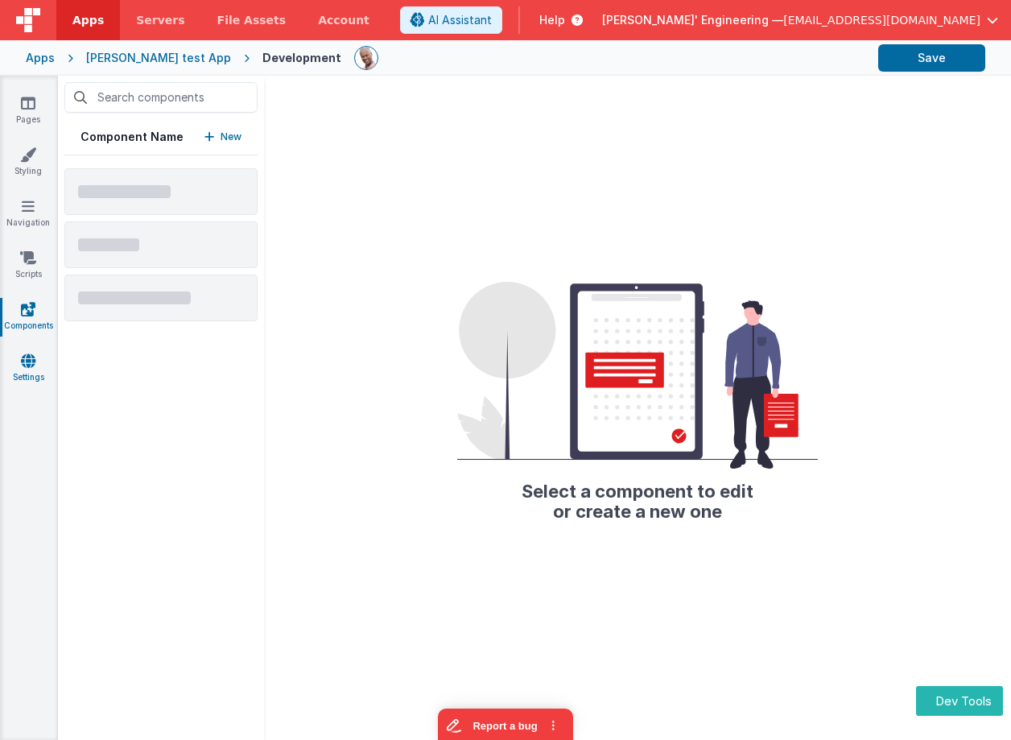
click at [27, 360] on icon at bounding box center [28, 361] width 14 height 16
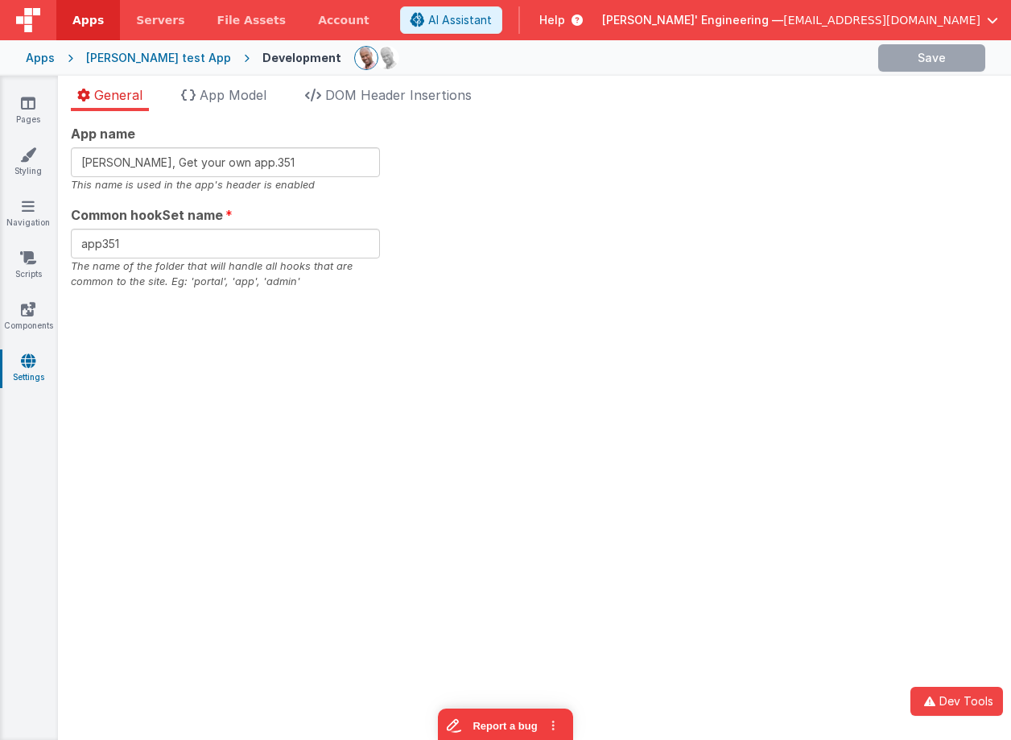
type input "Charles GUI, Get your own app.350"
type input "app348"
click at [439, 245] on div "App name Charles GUI, Get your own app.350 This name is used in the app's heade…" at bounding box center [534, 207] width 927 height 166
click at [303, 166] on input "Charles GUI, Get your own app.350" at bounding box center [225, 162] width 309 height 30
type input "Charles GUI, Get your own app.353"
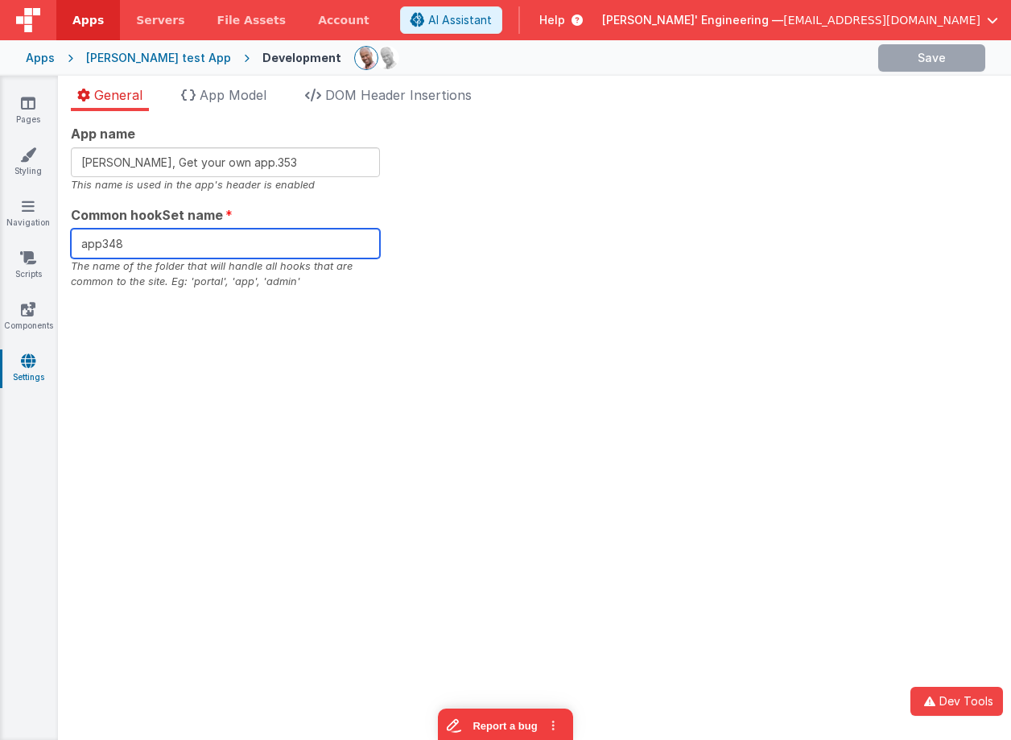
click at [257, 257] on input "app348" at bounding box center [225, 244] width 309 height 30
type input "app3483"
click at [232, 94] on span "App Model" at bounding box center [233, 95] width 67 height 16
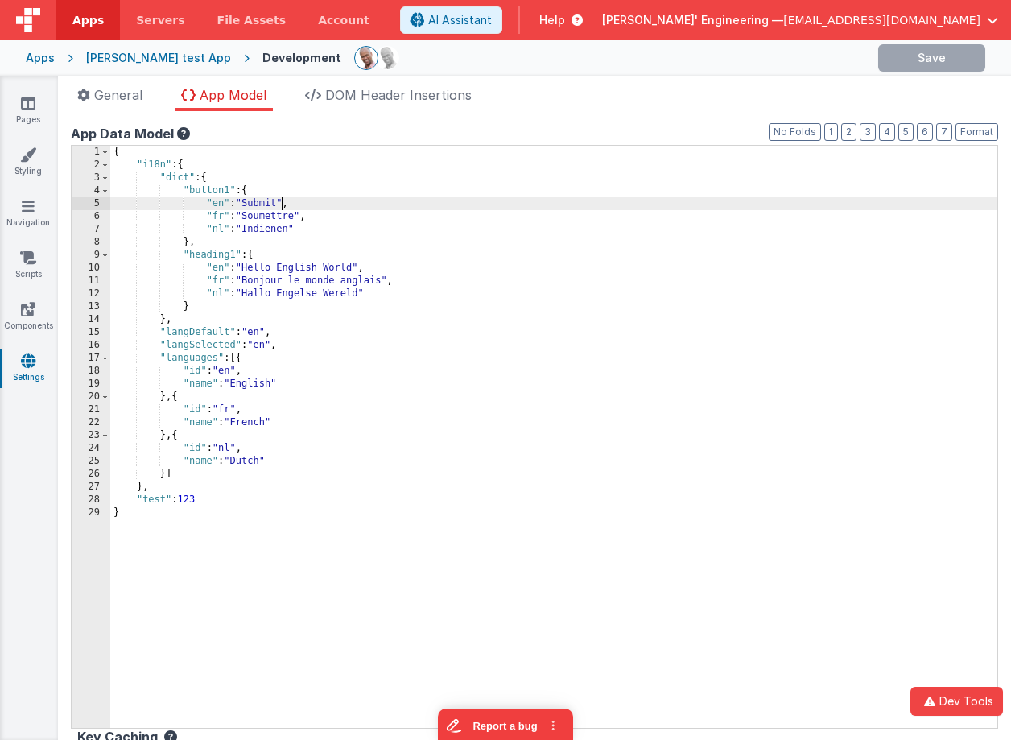
click at [281, 204] on div "{ "i18n" : { "dict" : { "button1" : { "en" : "Submit" , "fr" : "Soumettre" , "n…" at bounding box center [553, 450] width 887 height 608
click at [390, 88] on span "DOM Header Insertions" at bounding box center [398, 95] width 146 height 16
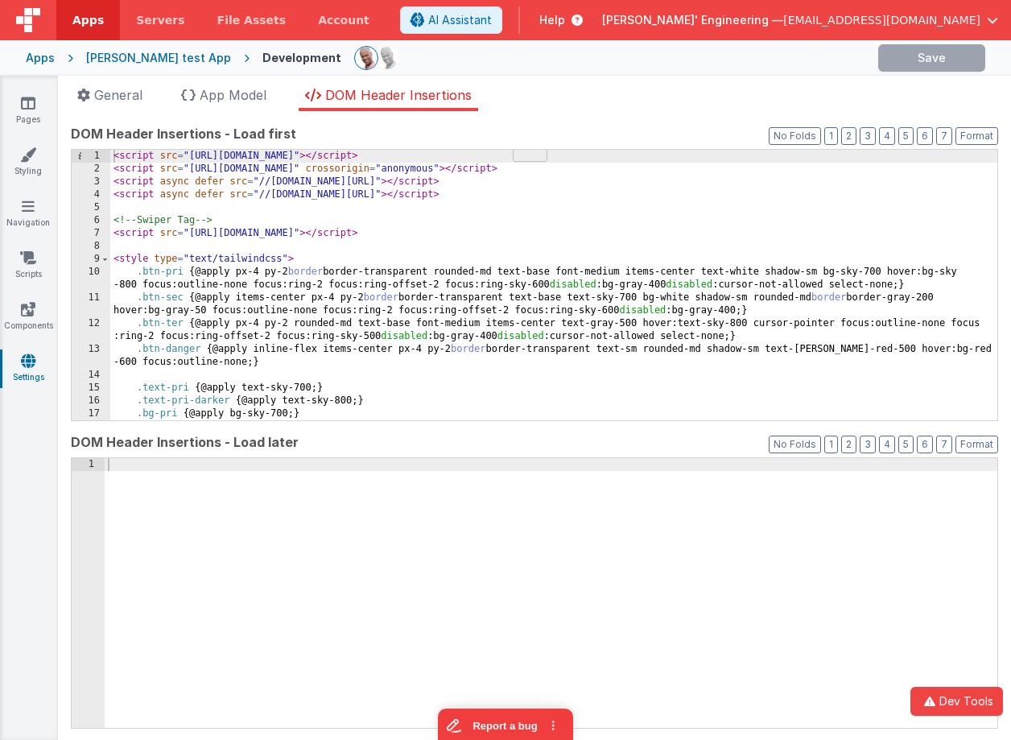
click at [223, 205] on div "< script src = "https://cdn.tailwindcss.com?plugins=forms,typography" > </ scri…" at bounding box center [553, 298] width 887 height 296
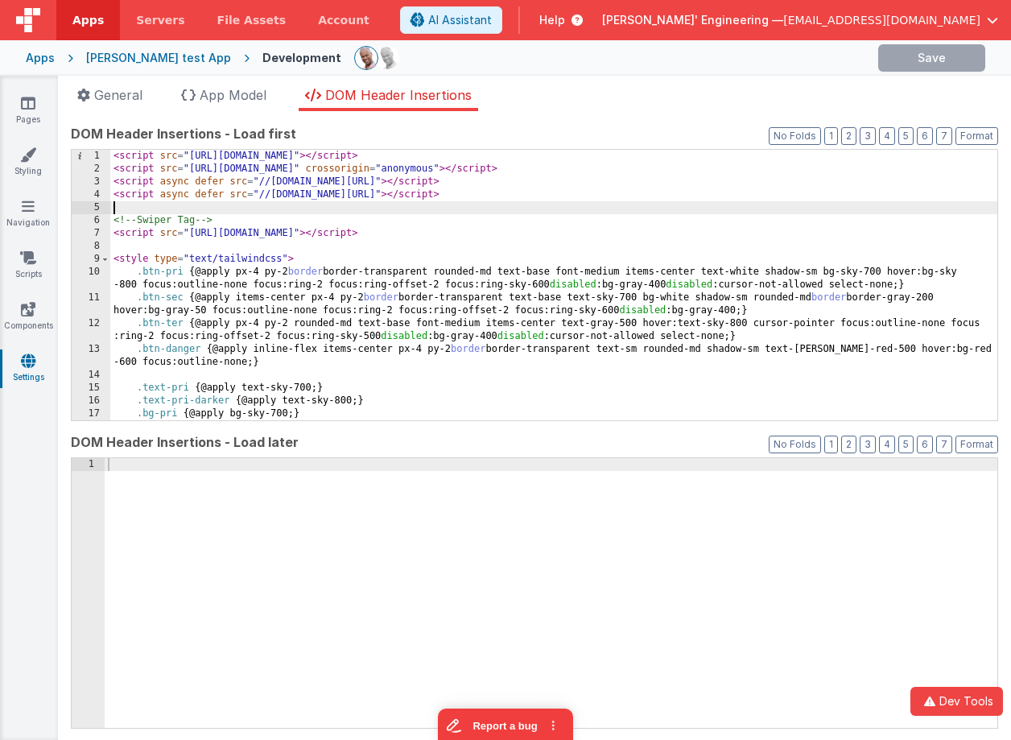
click at [202, 223] on div "< script src = "https://cdn.tailwindcss.com?plugins=forms,typography" > </ scri…" at bounding box center [553, 298] width 887 height 296
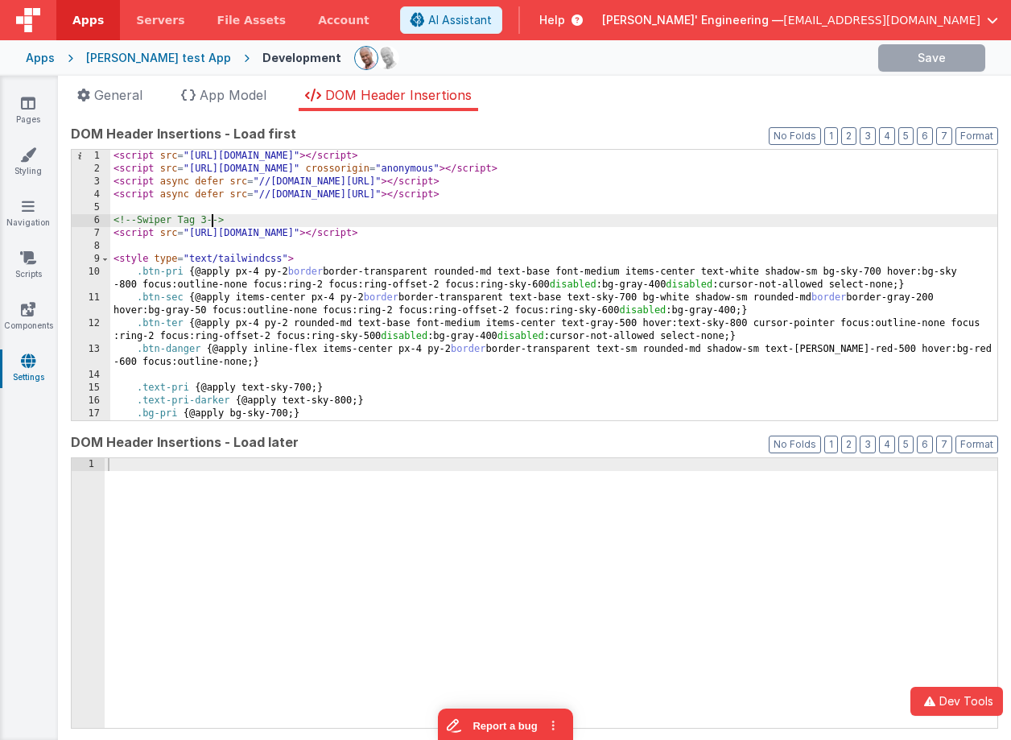
click at [332, 555] on div at bounding box center [551, 606] width 893 height 296
click at [134, 460] on div "<!-- 3 -->" at bounding box center [551, 606] width 893 height 296
drag, startPoint x: 274, startPoint y: 221, endPoint x: 85, endPoint y: 237, distance: 189.0
click at [84, 221] on div "1 2 3 4 5 6 7 8 9 10 11 12 13 14 15 16 17 18 < script src = "https://cdn.tailwi…" at bounding box center [534, 285] width 927 height 272
drag, startPoint x: 102, startPoint y: 446, endPoint x: 27, endPoint y: 410, distance: 83.5
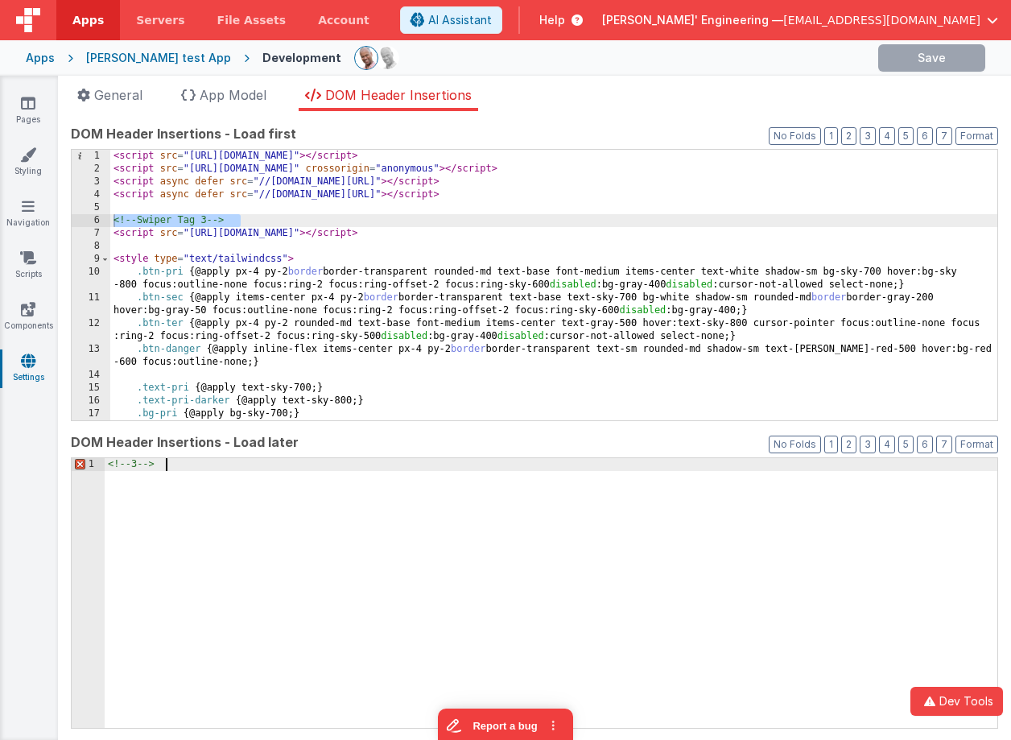
click at [27, 410] on section "Pages Styling Navigation Scripts Components Settings General App Model DOM Head…" at bounding box center [505, 408] width 1011 height 664
drag, startPoint x: 211, startPoint y: 468, endPoint x: 115, endPoint y: 461, distance: 96.0
click at [126, 461] on div "<!-- Swiper Tag 3 -->" at bounding box center [551, 606] width 893 height 296
click at [323, 493] on div "<!-- Swiper Tag 3 -->" at bounding box center [551, 606] width 893 height 296
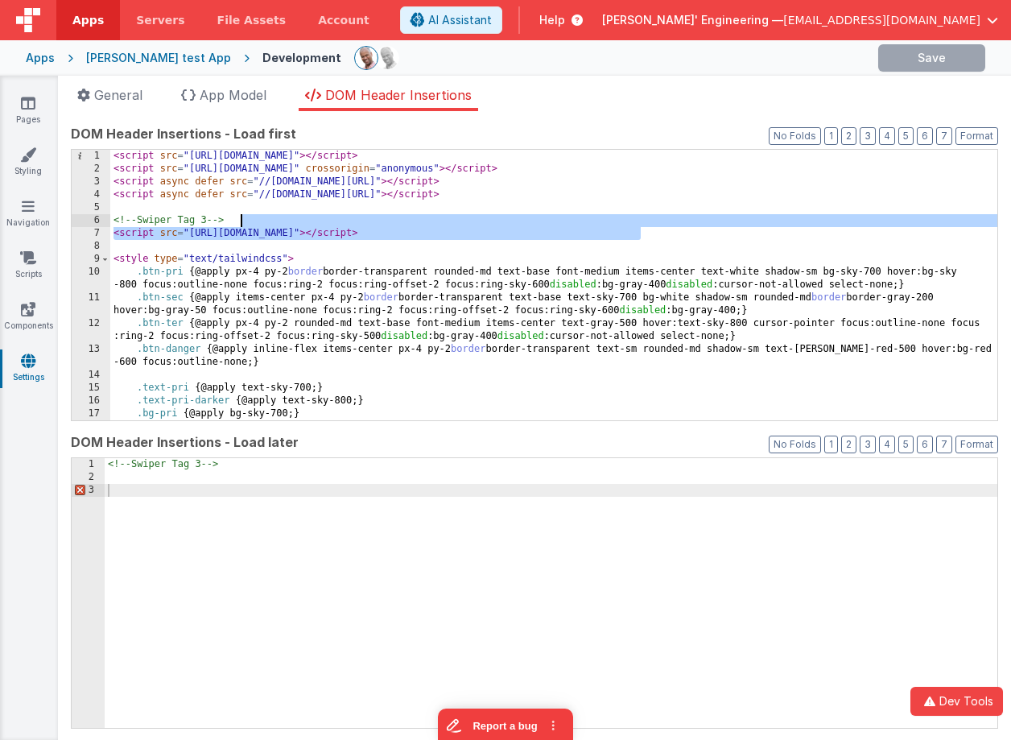
click at [658, 225] on div "< script src = "https://cdn.tailwindcss.com?plugins=forms,typography" > </ scri…" at bounding box center [553, 298] width 887 height 296
click at [207, 483] on div "<!-- Swiper Tag 3 -->" at bounding box center [551, 606] width 893 height 296
click at [426, 504] on div "<!-- Swiper Tag 3 -->" at bounding box center [551, 606] width 893 height 296
click at [759, 100] on ul "General App Model DOM Header Insertions" at bounding box center [534, 98] width 953 height 26
click at [896, 59] on button "Save" at bounding box center [899, 57] width 107 height 27
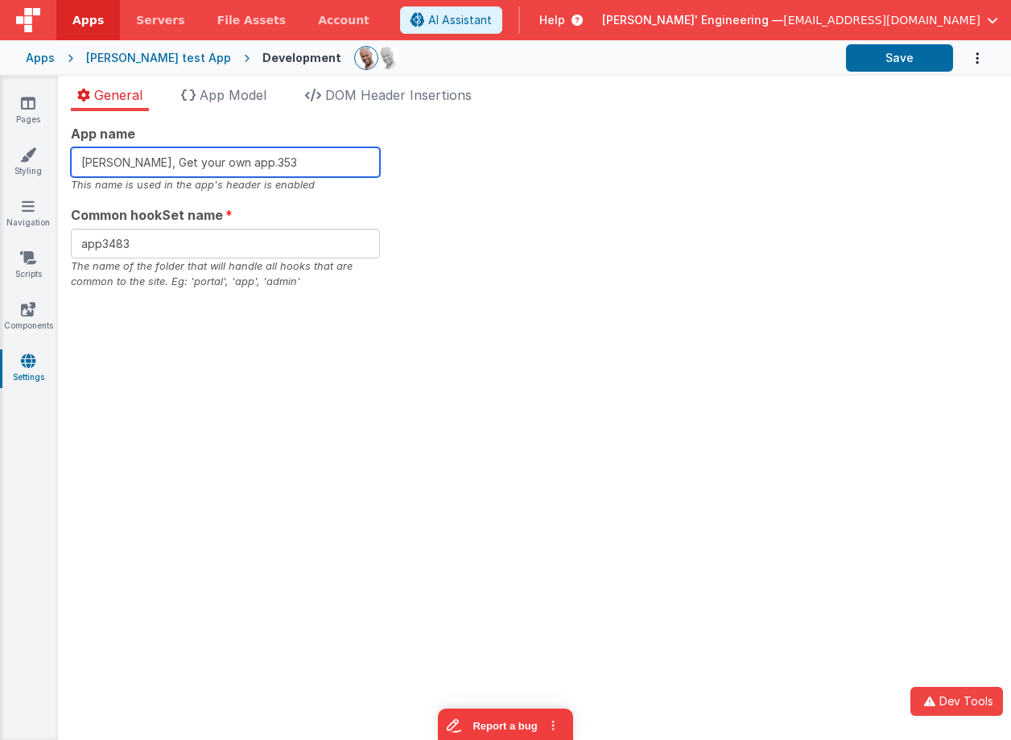
click at [301, 164] on input "Charles GUI, Get your own app.353" at bounding box center [225, 162] width 309 height 30
type input "Charles GUI, Get your own app."
drag, startPoint x: 233, startPoint y: 225, endPoint x: 232, endPoint y: 240, distance: 15.3
click at [233, 229] on div "Common hookSet name app3483 The name of the folder that will handle all hooks t…" at bounding box center [225, 247] width 309 height 84
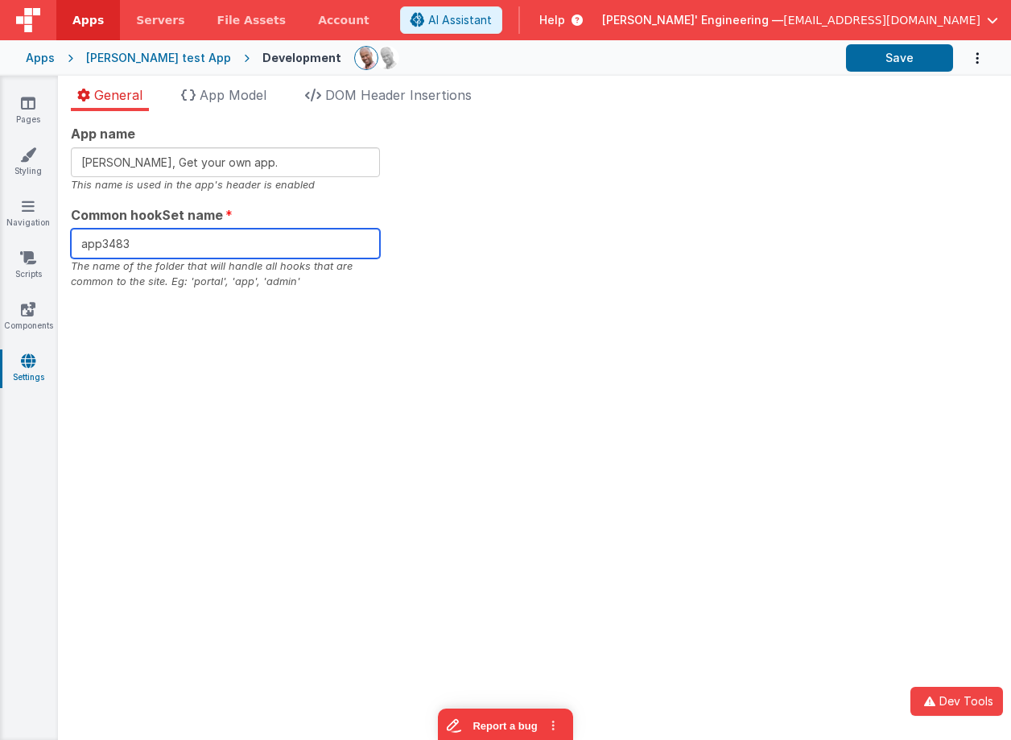
click at [231, 245] on input "app3483" at bounding box center [225, 244] width 309 height 30
type input "app"
click at [247, 93] on span "App Model" at bounding box center [233, 95] width 67 height 16
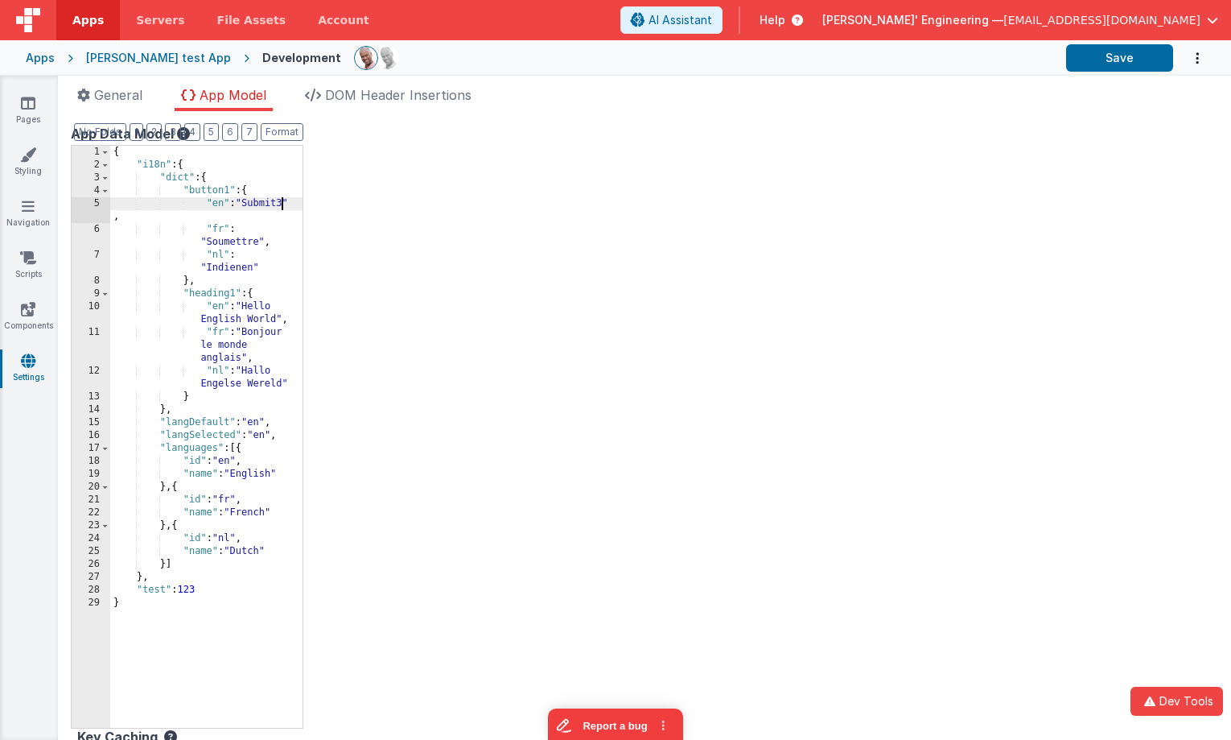
drag, startPoint x: 284, startPoint y: 199, endPoint x: 301, endPoint y: 204, distance: 17.8
click at [284, 199] on div "{ "i18n" : { "dict" : { "button1" : { "en" : "Submit3" , "fr" : "Soumettre" , "…" at bounding box center [206, 450] width 192 height 608
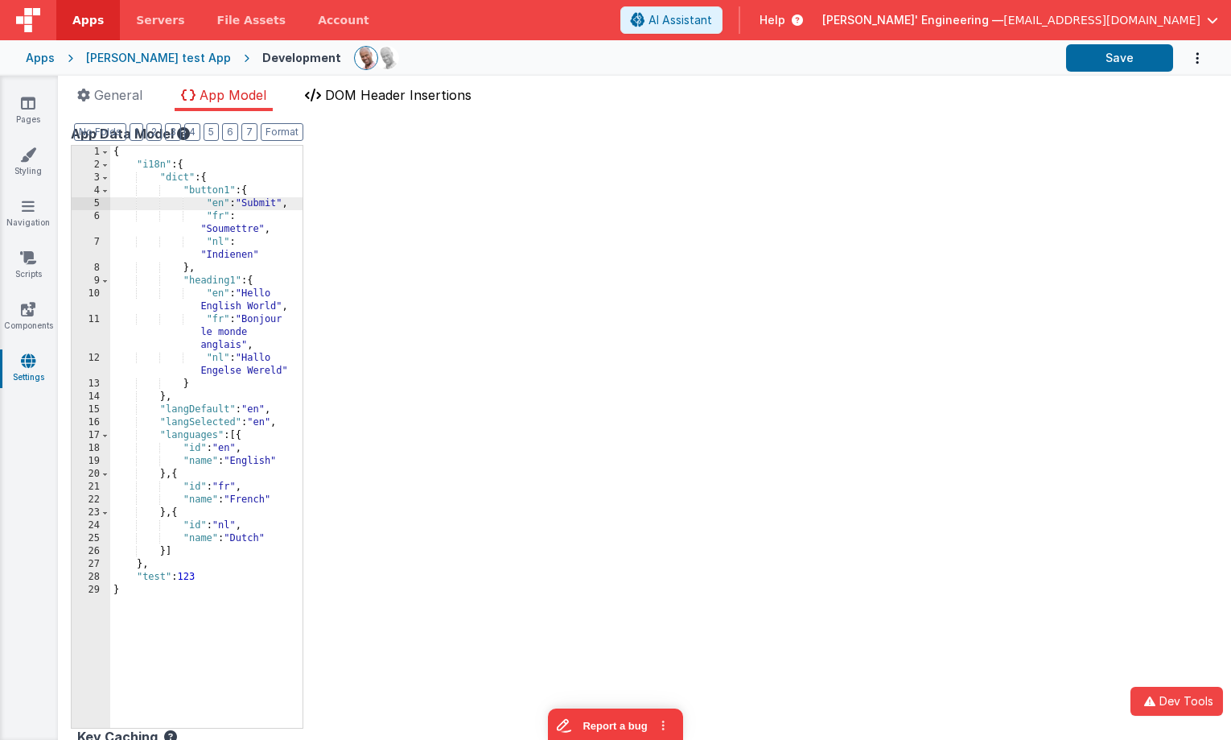
click at [377, 95] on span "DOM Header Insertions" at bounding box center [398, 95] width 146 height 16
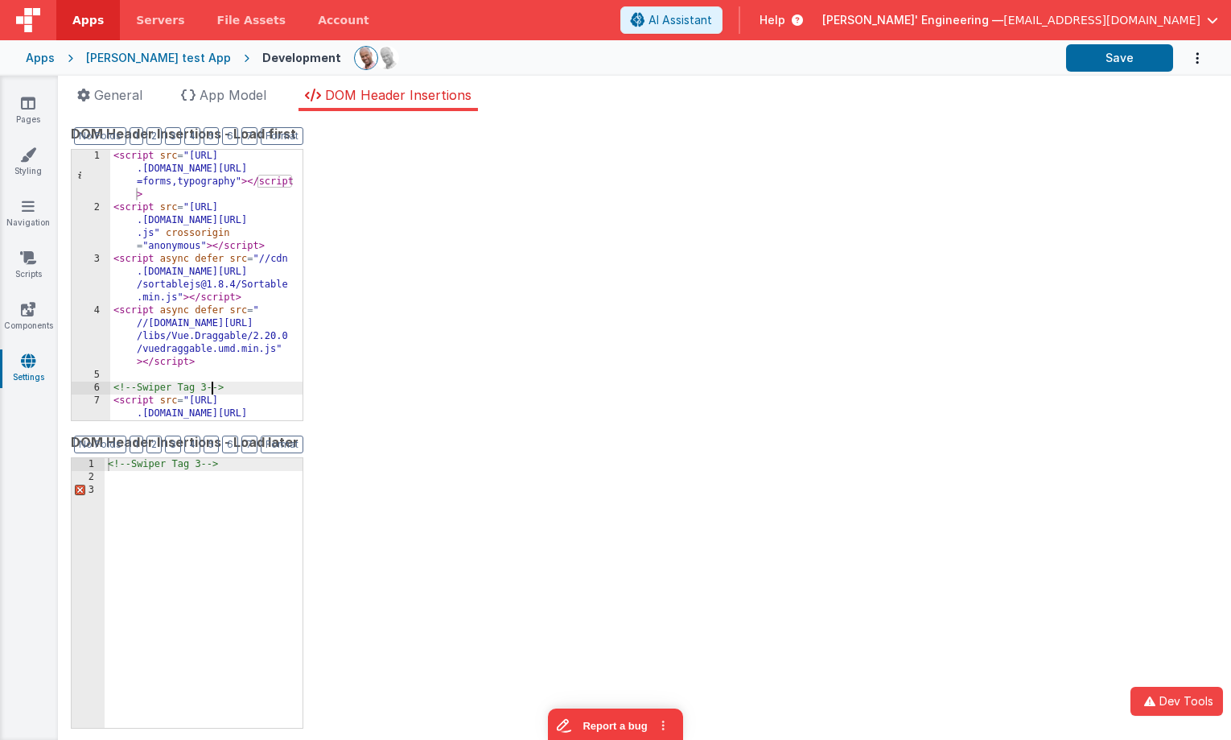
drag, startPoint x: 214, startPoint y: 394, endPoint x: 225, endPoint y: 395, distance: 11.4
click at [215, 394] on div "< script src = "https://cdn .tailwindcss.com?plugins =forms,typography" > </ sc…" at bounding box center [206, 336] width 192 height 373
click at [206, 466] on div "<!-- Swiper Tag 3 -->" at bounding box center [204, 606] width 198 height 296
click at [546, 251] on div "DOM Header Insertions - Load first Format 7 6 5 4 3 2 1 No Folds 1 2 3 4 5 6 7 …" at bounding box center [645, 425] width 1148 height 603
click at [1010, 61] on button "Save" at bounding box center [1119, 57] width 107 height 27
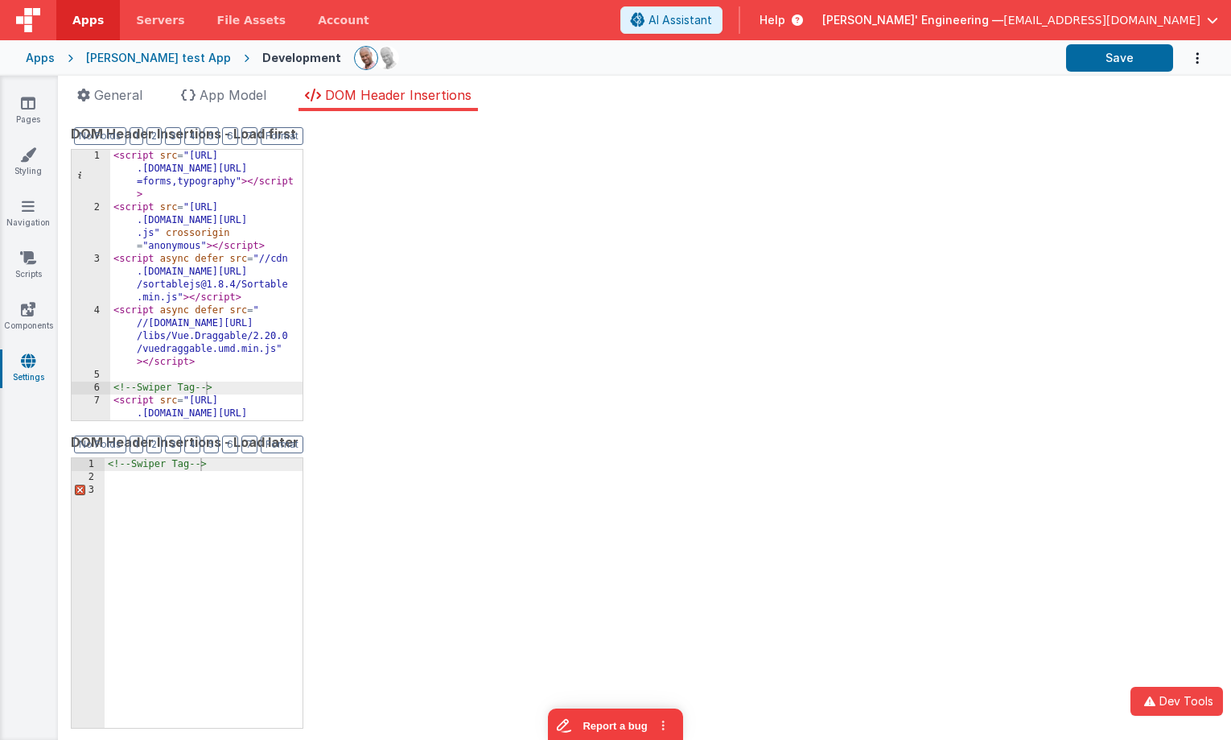
click at [25, 365] on icon at bounding box center [28, 361] width 14 height 16
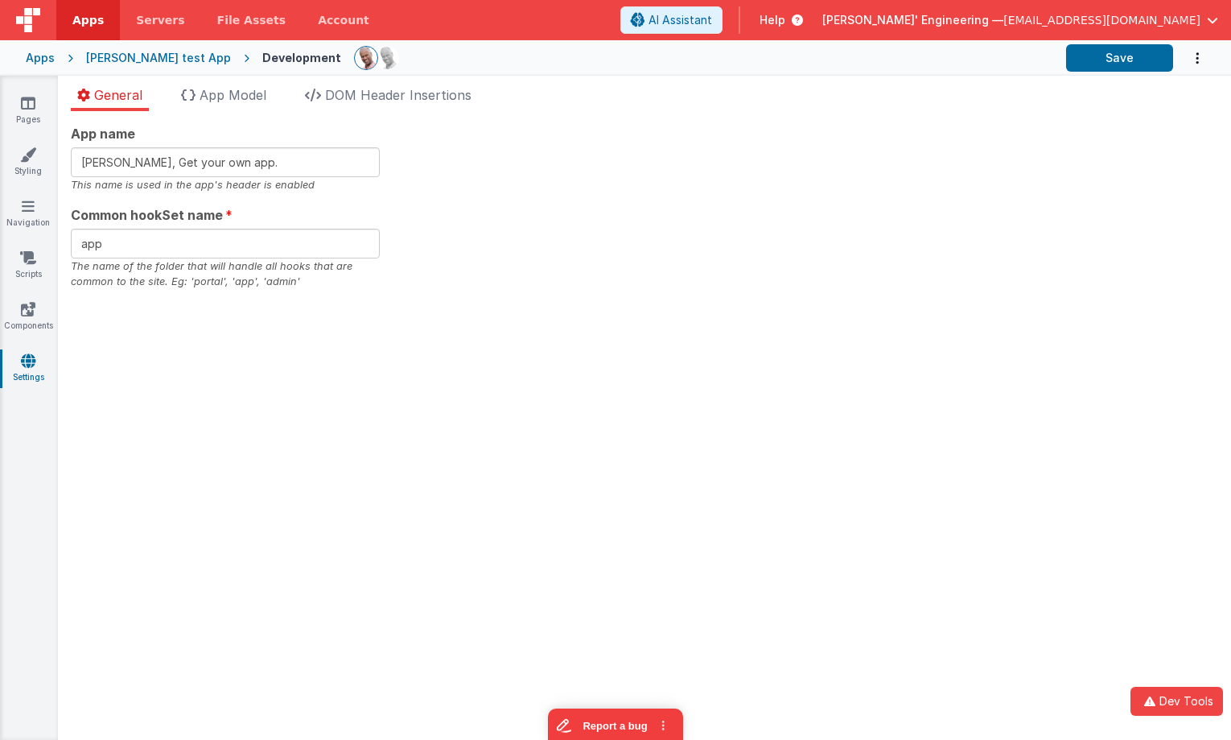
drag, startPoint x: 586, startPoint y: 194, endPoint x: 622, endPoint y: 192, distance: 36.3
click at [586, 194] on div "App name Charles GUI, Get your own app. This name is used in the app's header i…" at bounding box center [645, 207] width 1148 height 166
click at [293, 162] on input "Charles GUI, Get your own app." at bounding box center [225, 162] width 309 height 30
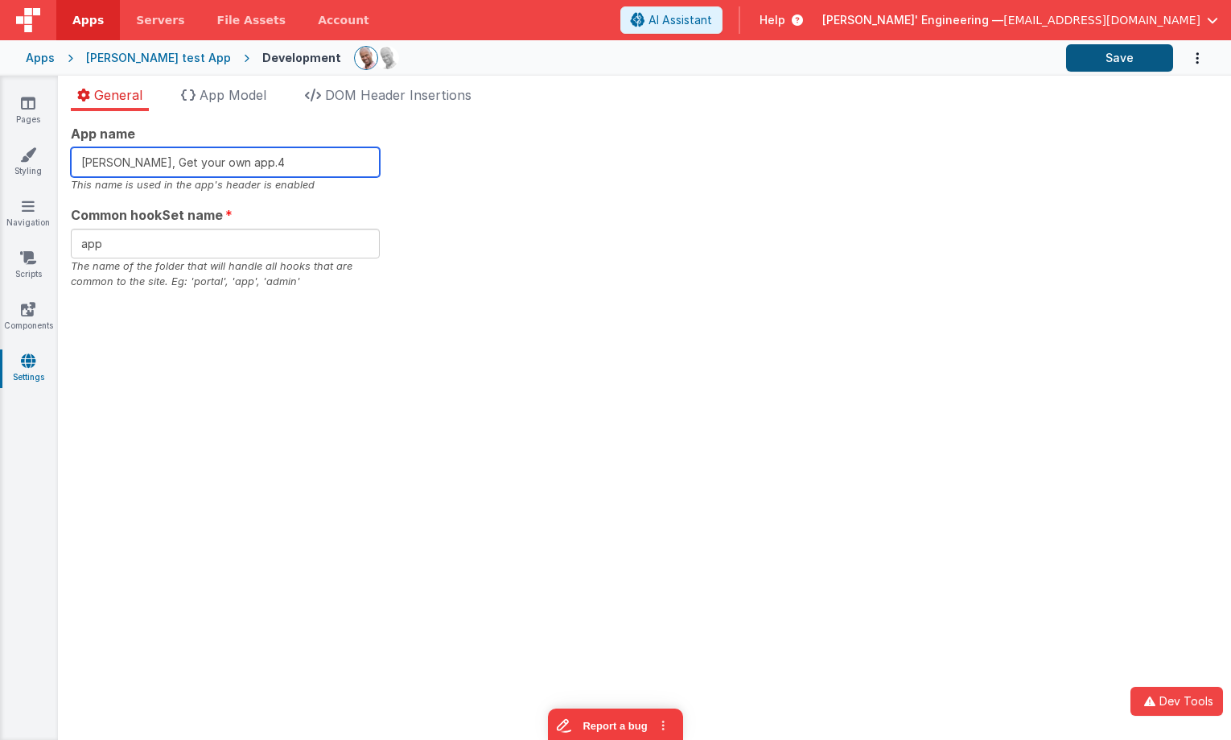
type input "Charles GUI, Get your own app.4"
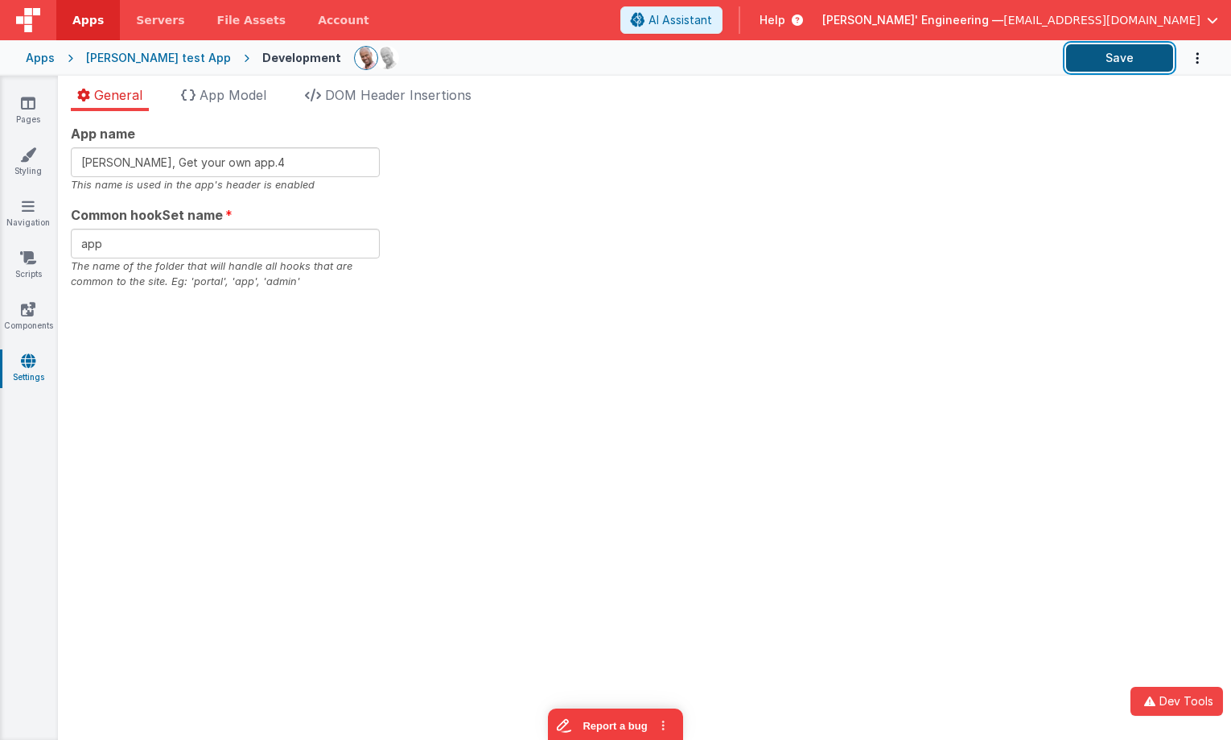
click at [1010, 52] on button "Save" at bounding box center [1119, 57] width 107 height 27
click at [1010, 61] on button "Save" at bounding box center [1119, 57] width 107 height 27
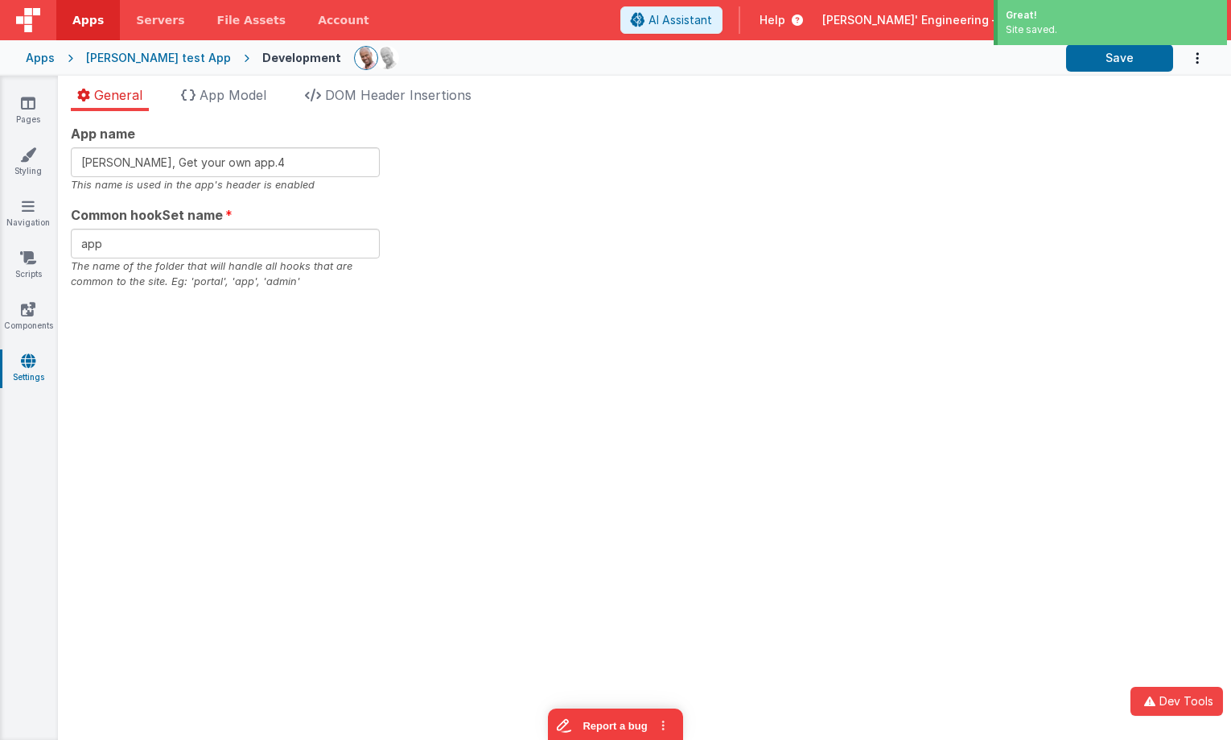
click at [956, 255] on div "App name Charles GUI, Get your own app.4 This name is used in the app's header …" at bounding box center [645, 207] width 1148 height 166
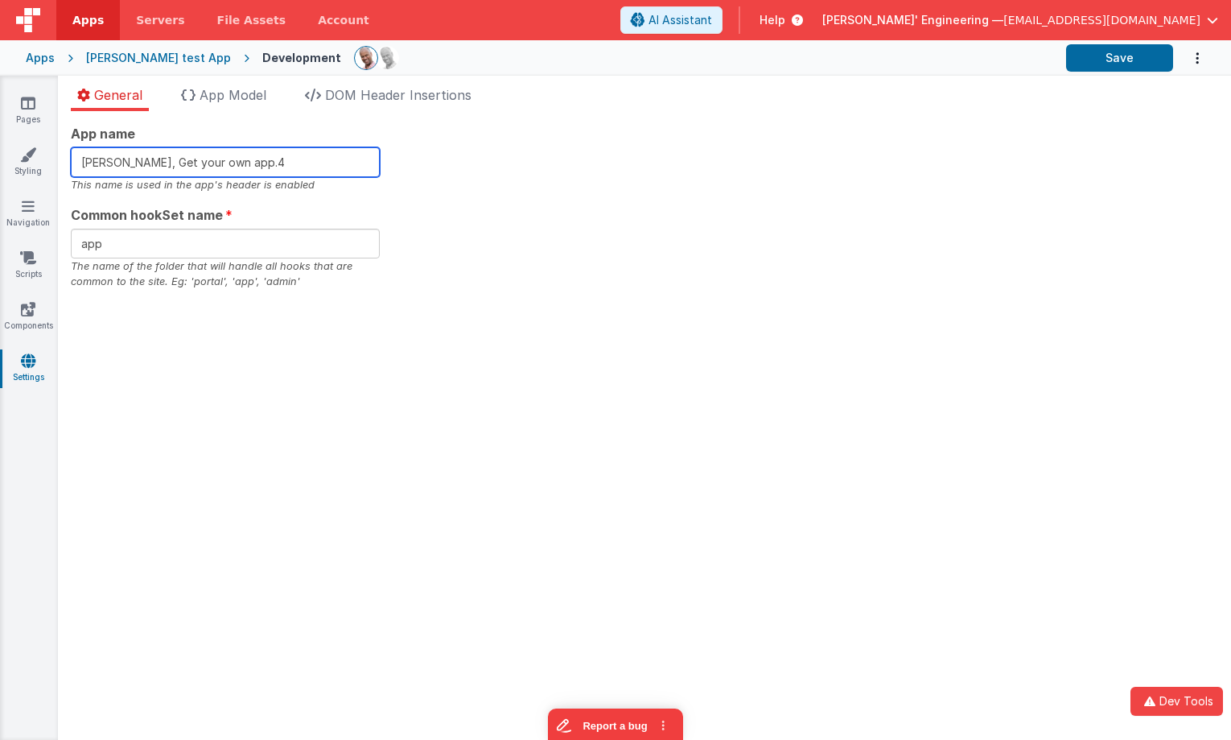
drag, startPoint x: 323, startPoint y: 160, endPoint x: 763, endPoint y: 139, distance: 440.8
click at [324, 160] on input "Charles GUI, Get your own app.4" at bounding box center [225, 162] width 309 height 30
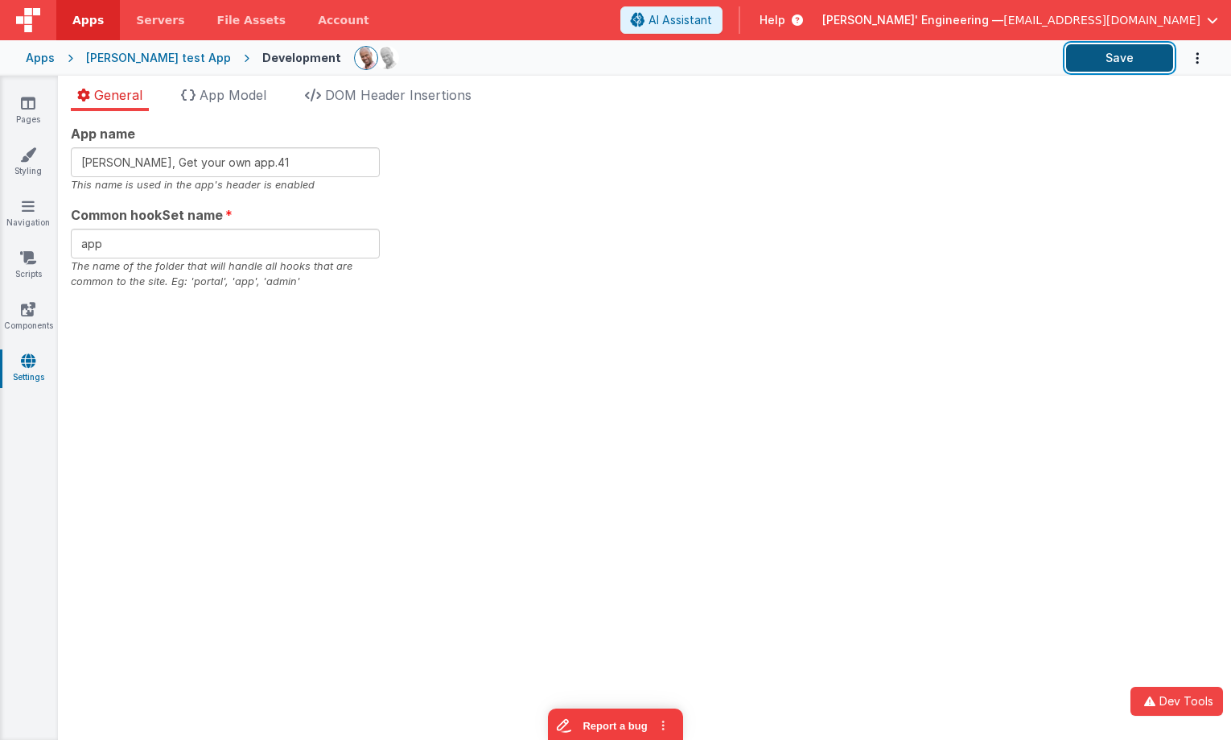
click at [1010, 60] on button "Save" at bounding box center [1119, 57] width 107 height 27
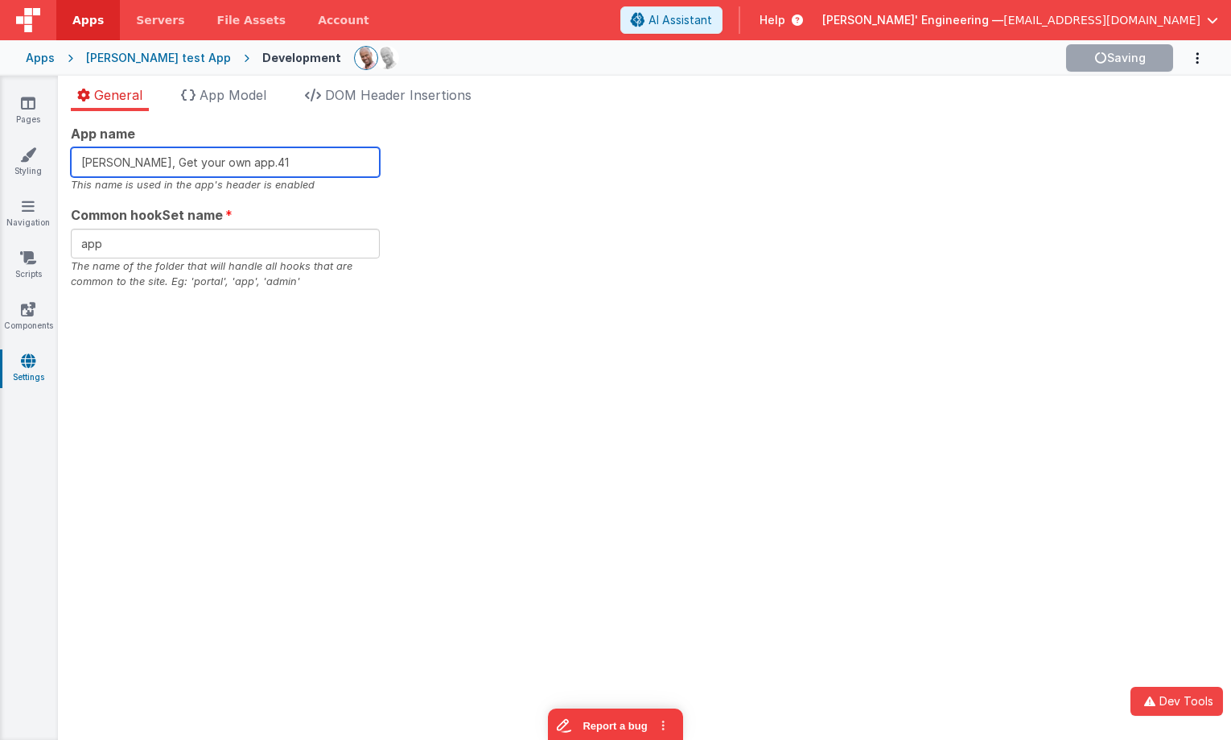
click at [329, 163] on input "Charles GUI, Get your own app.41" at bounding box center [225, 162] width 309 height 30
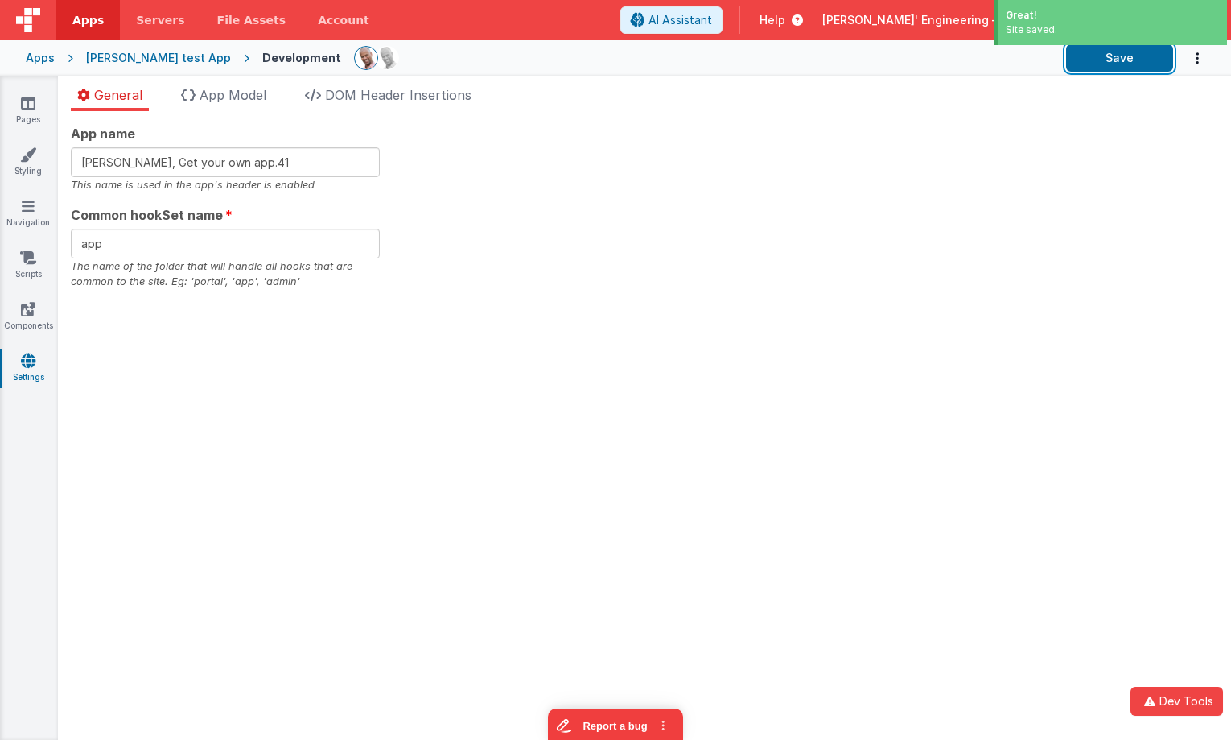
drag, startPoint x: 1132, startPoint y: 58, endPoint x: 1054, endPoint y: 73, distance: 80.3
click at [1010, 58] on button "Save" at bounding box center [1119, 57] width 107 height 27
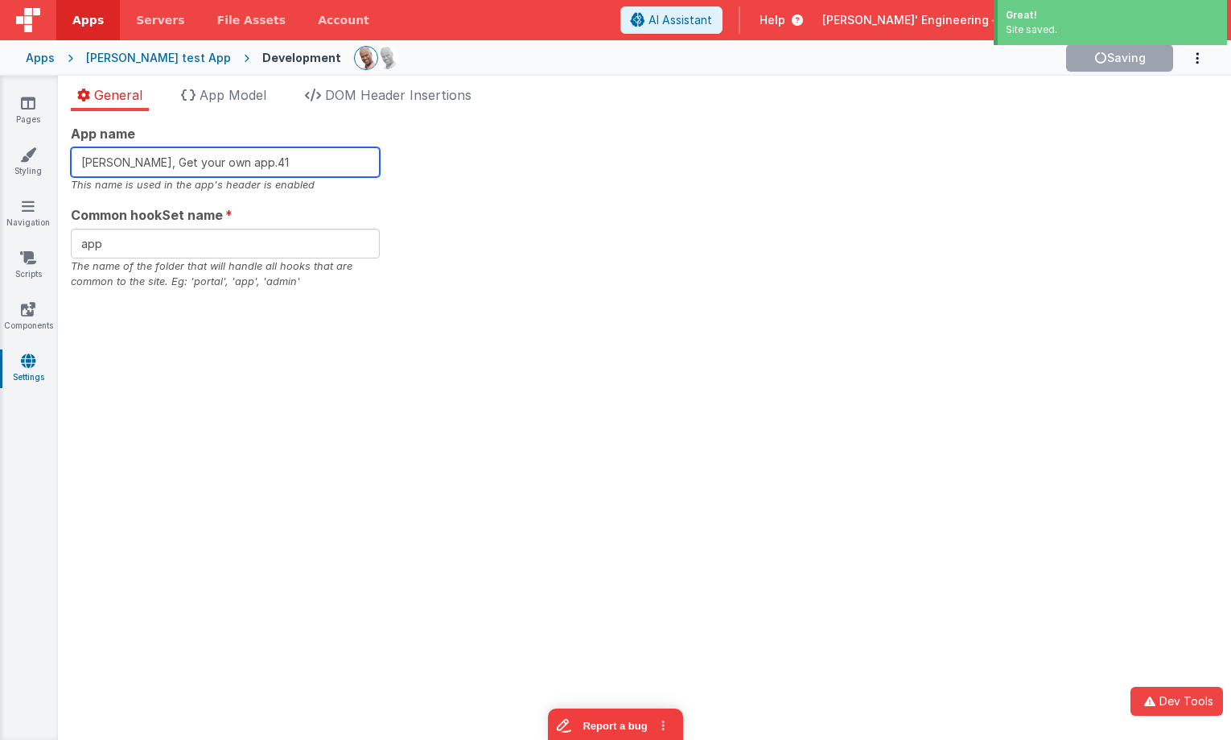
drag, startPoint x: 295, startPoint y: 167, endPoint x: 367, endPoint y: 162, distance: 72.7
click at [295, 167] on input "Charles GUI, Get your own app.41" at bounding box center [225, 162] width 309 height 30
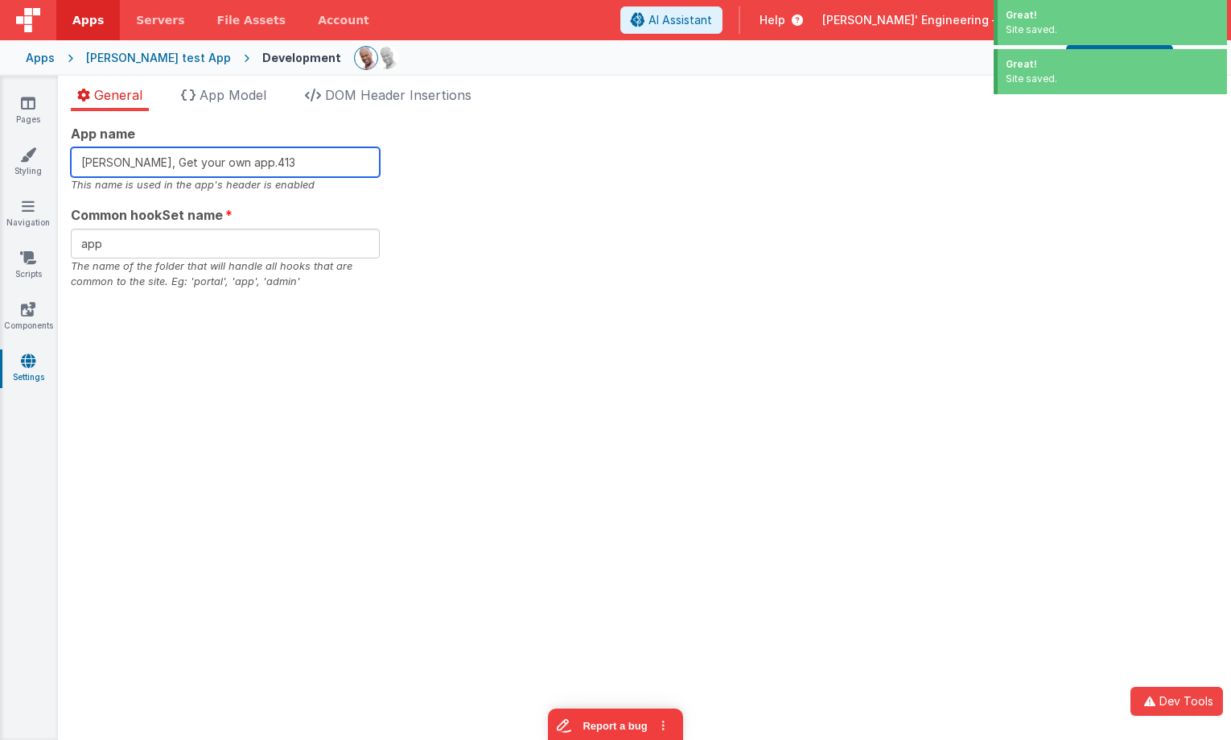
type input "Charles GUI, Get your own app.41"
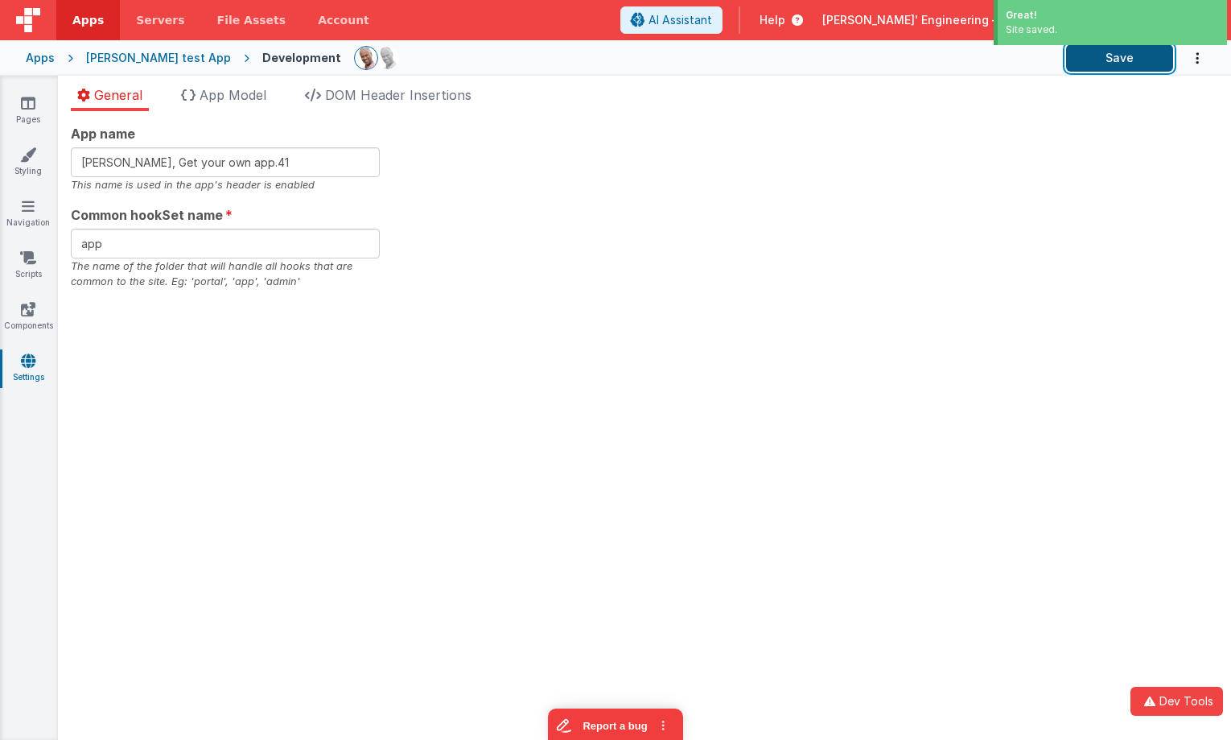
click at [1010, 56] on button "Save" at bounding box center [1119, 57] width 107 height 27
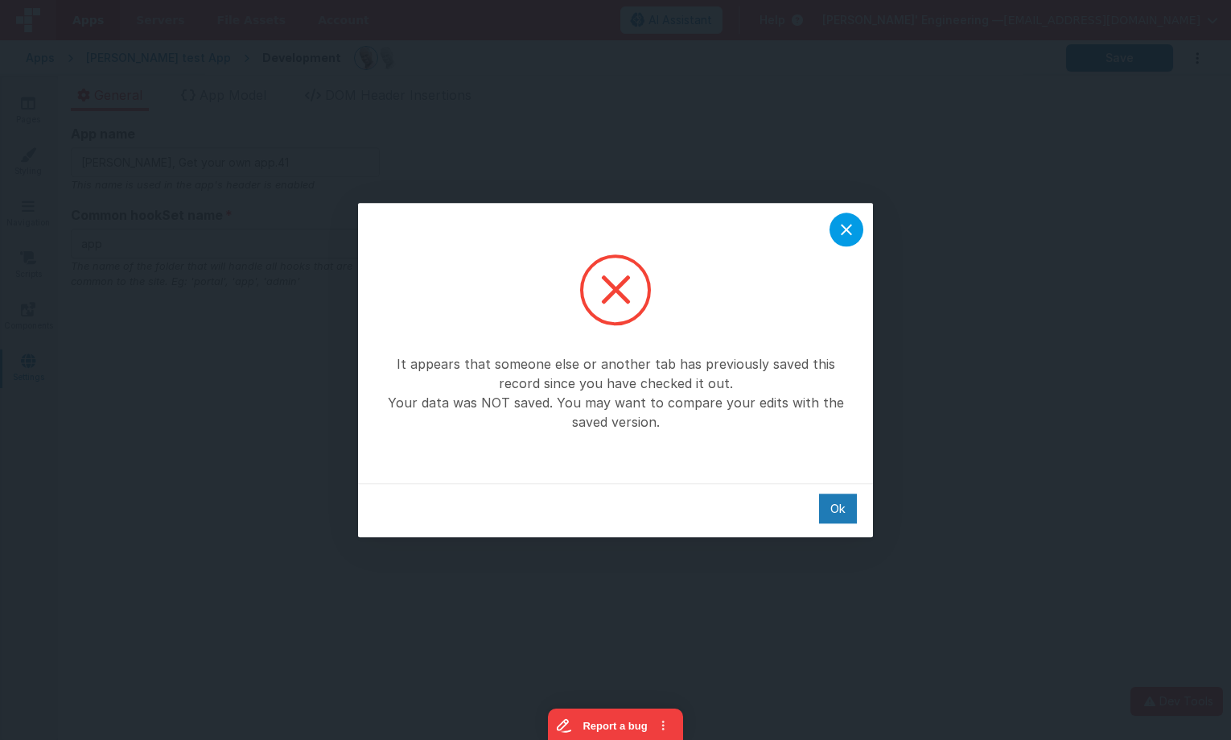
click at [846, 227] on icon at bounding box center [846, 229] width 19 height 19
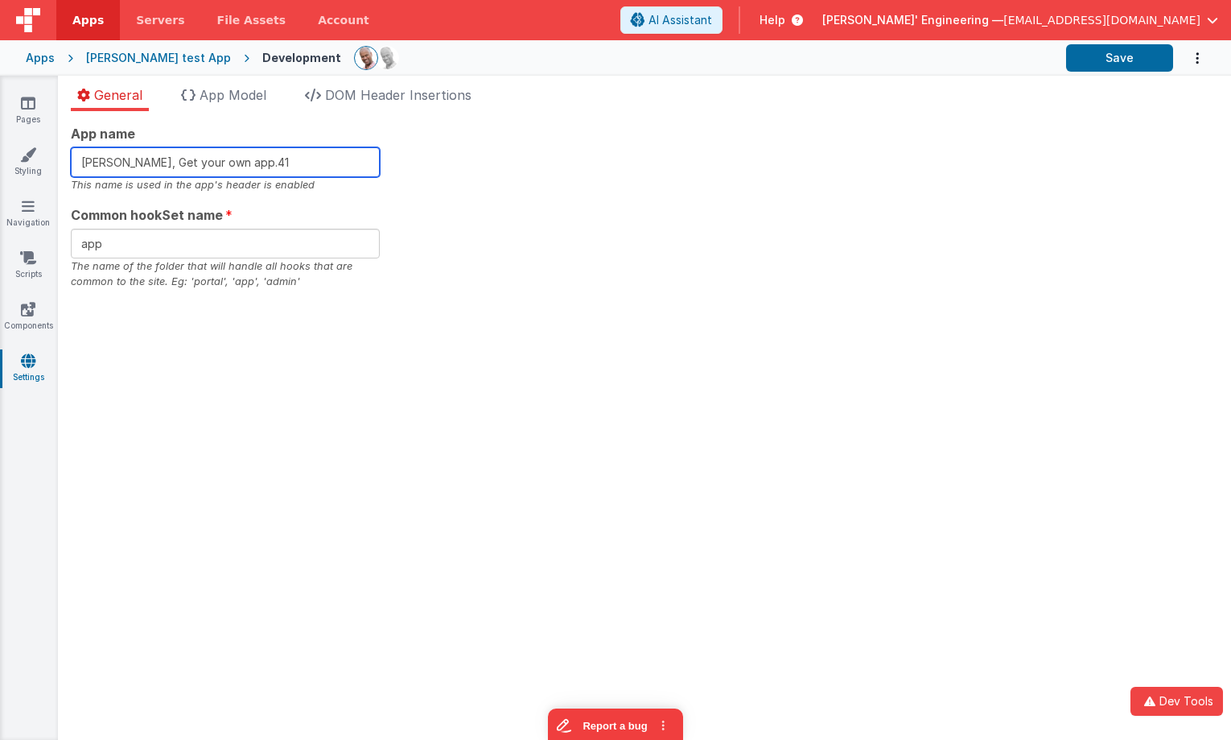
drag, startPoint x: 287, startPoint y: 161, endPoint x: 64, endPoint y: 151, distance: 223.2
click at [64, 151] on div "App name Charles GUI, Get your own app.41 This name is used in the app's header…" at bounding box center [645, 425] width 1174 height 629
click at [564, 237] on div "App name Charles GUI, Get your own app.41 This name is used in the app's header…" at bounding box center [645, 207] width 1148 height 166
drag, startPoint x: 279, startPoint y: 160, endPoint x: 56, endPoint y: 145, distance: 224.3
click at [52, 144] on section "Pages Styling Navigation Scripts Components Settings General App Model DOM Head…" at bounding box center [615, 408] width 1231 height 664
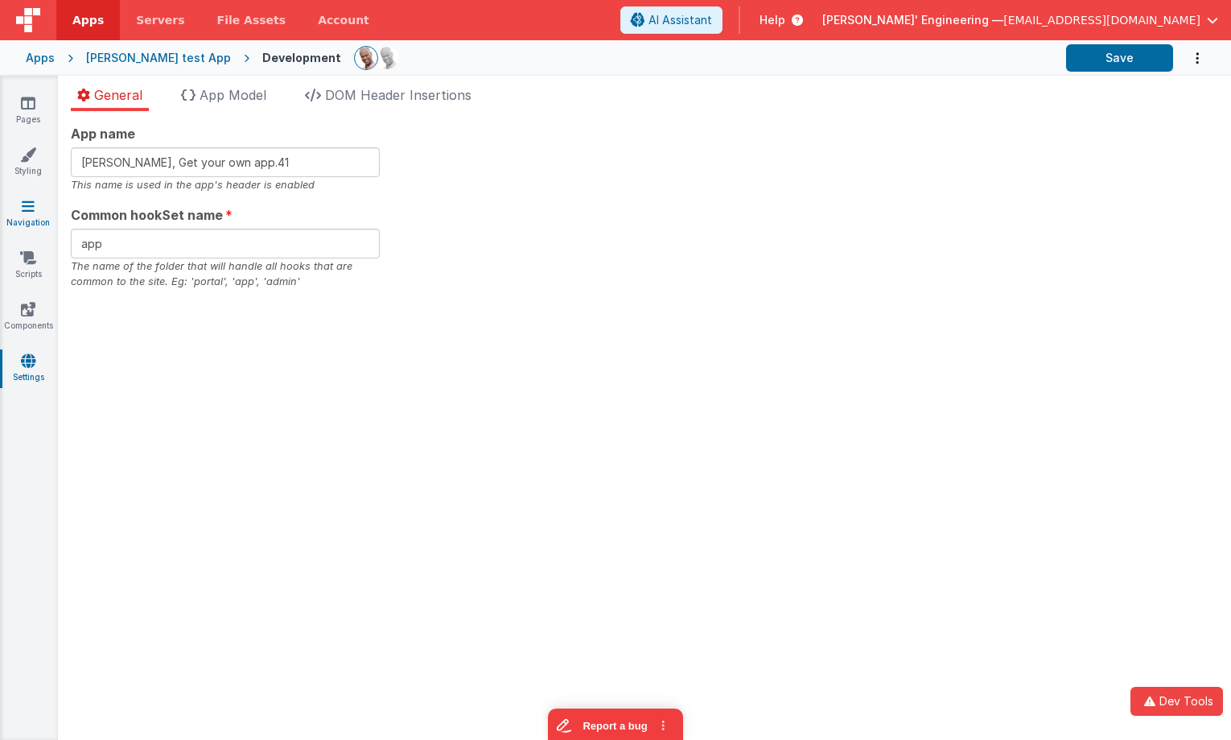
click at [35, 222] on link "Navigation" at bounding box center [28, 214] width 58 height 32
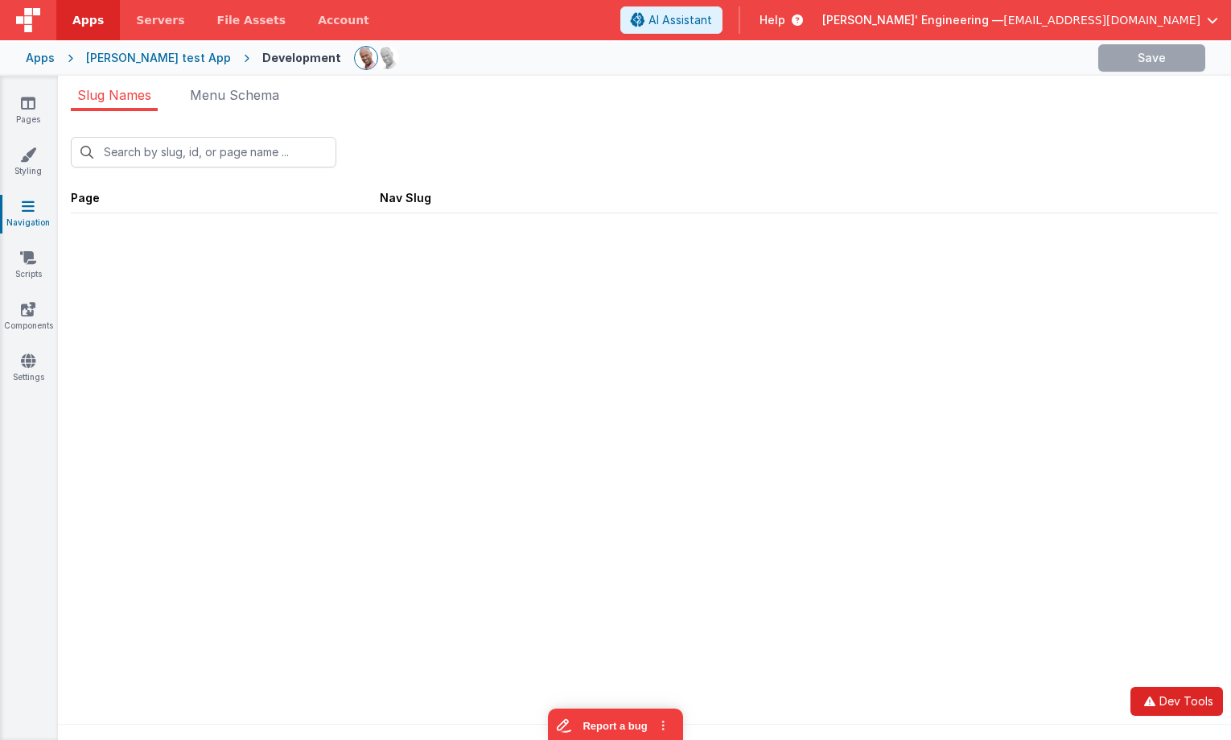
click at [1010, 695] on icon "button" at bounding box center [1150, 700] width 19 height 11
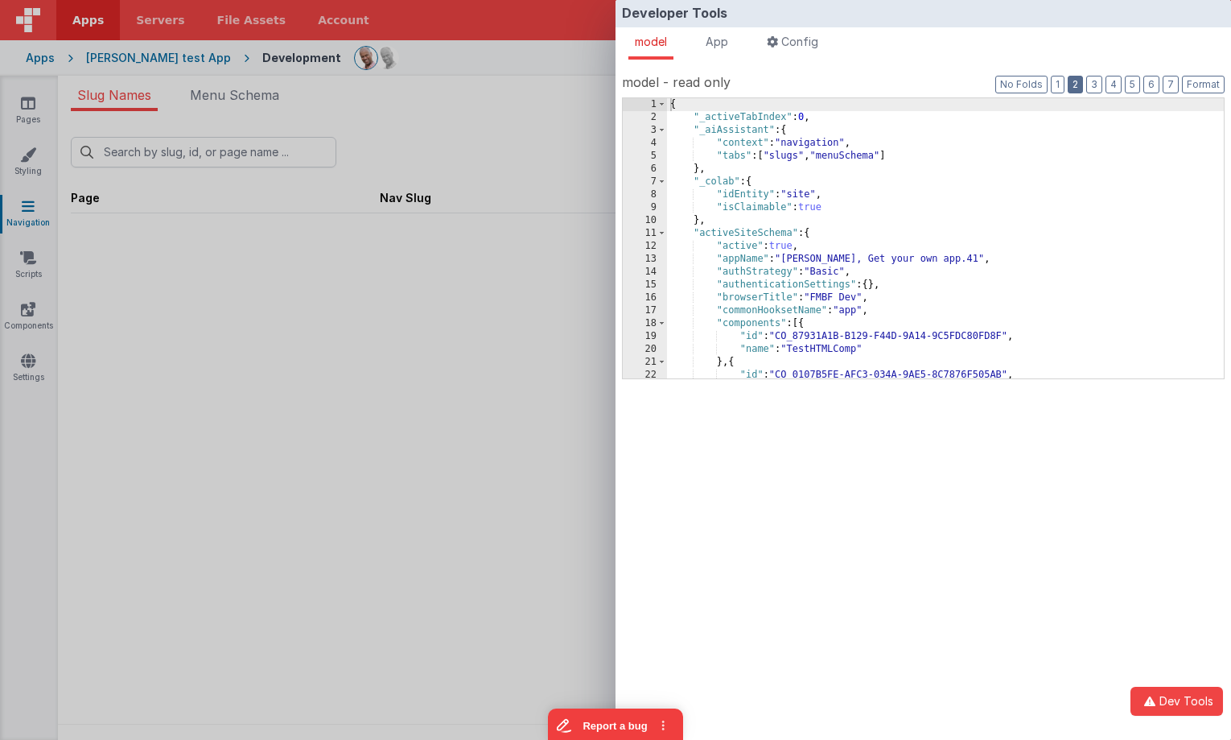
click at [1010, 85] on button "2" at bounding box center [1075, 85] width 15 height 18
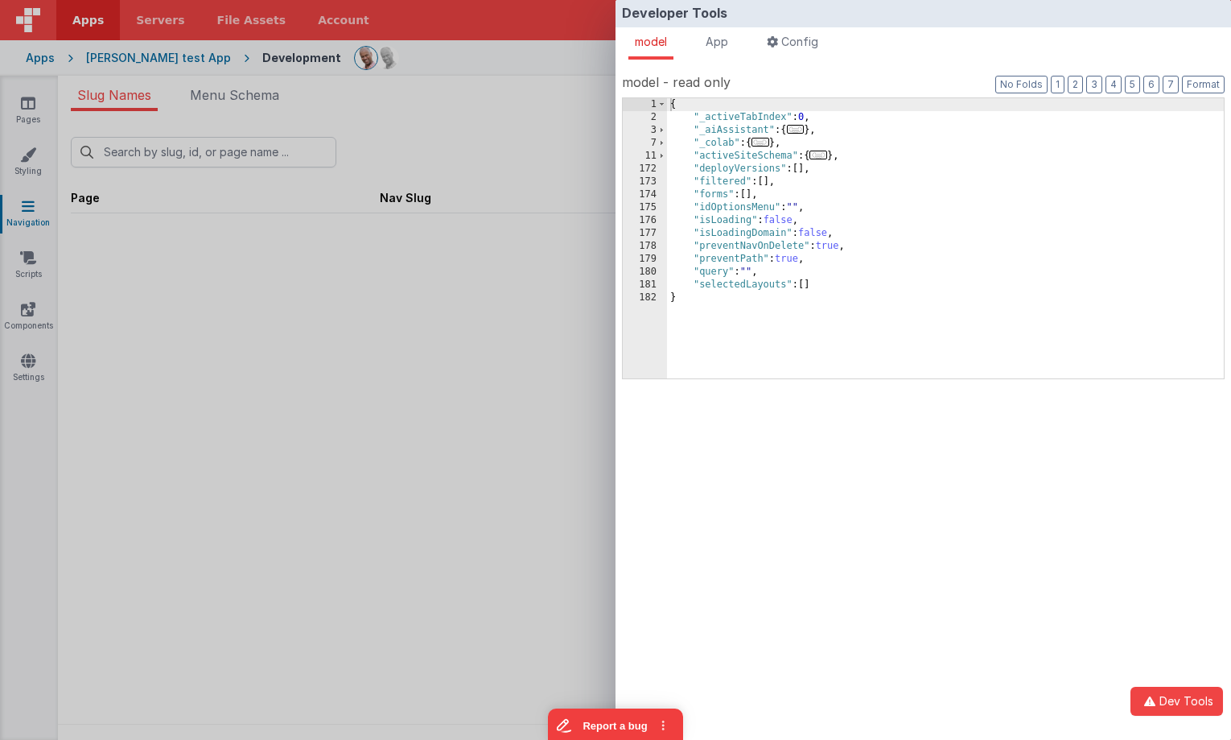
click at [763, 155] on div "{ "_activeTabIndex" : 0 , "_aiAssistant" : { ... } , "_colab" : { ... } , "acti…" at bounding box center [945, 251] width 557 height 306
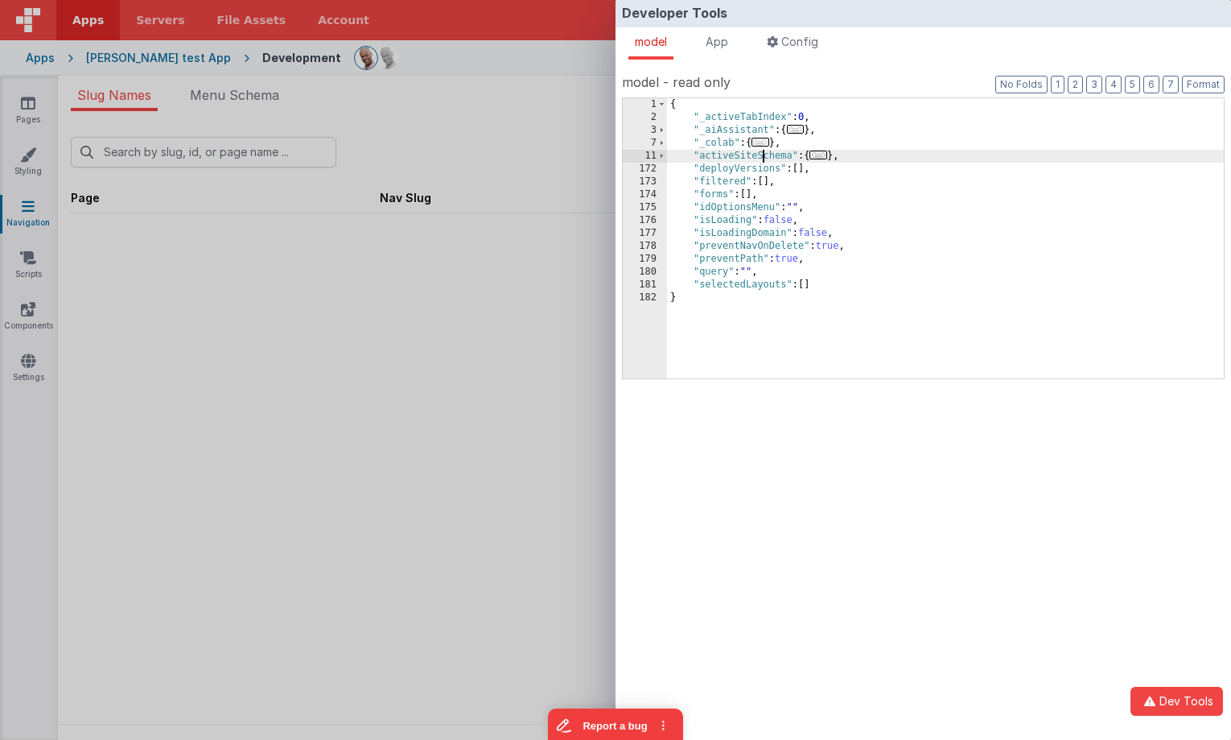
click at [763, 155] on div "{ "_activeTabIndex" : 0 , "_aiAssistant" : { ... } , "_colab" : { ... } , "acti…" at bounding box center [945, 251] width 557 height 306
click at [769, 155] on div "{ "_activeTabIndex" : 0 , "_aiAssistant" : { ... } , "_colab" : { ... } , "acti…" at bounding box center [945, 251] width 557 height 306
click at [340, 189] on div "Developer Tools model App Params Log (9) Misc Windows Config model - read only …" at bounding box center [615, 370] width 1231 height 740
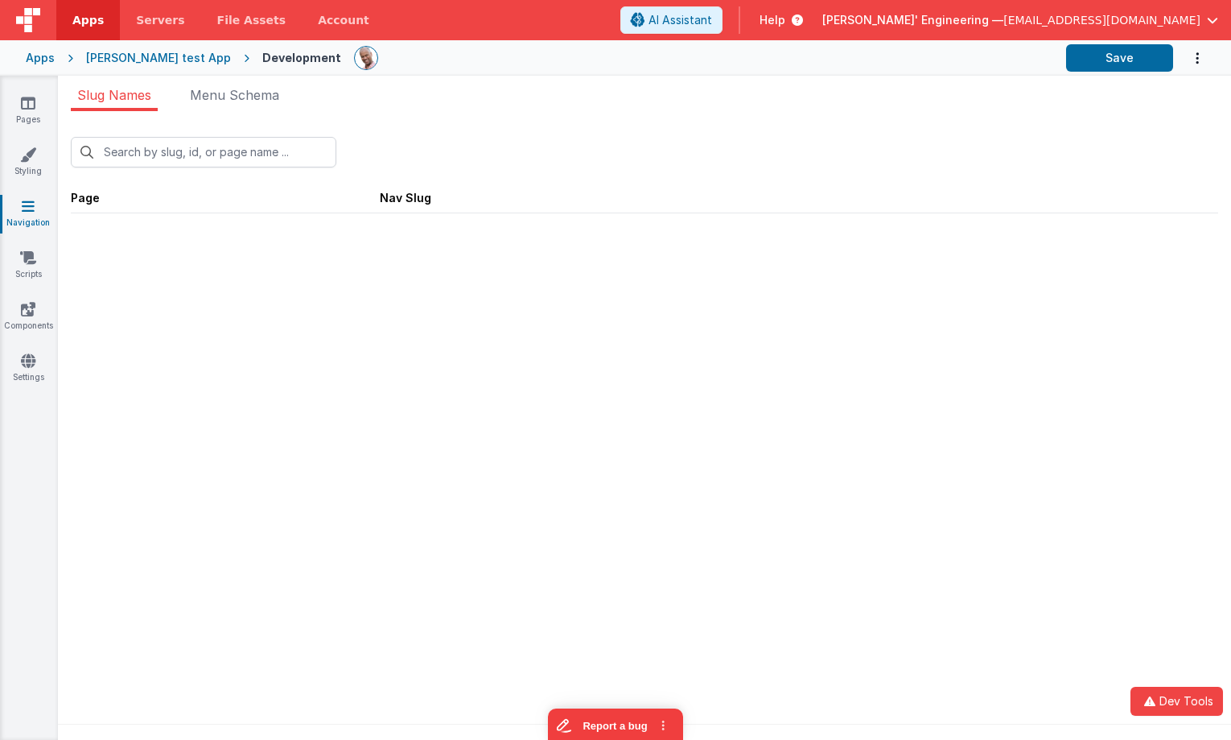
click at [386, 174] on div "New Slug Page Nav Slug" at bounding box center [645, 175] width 1148 height 102
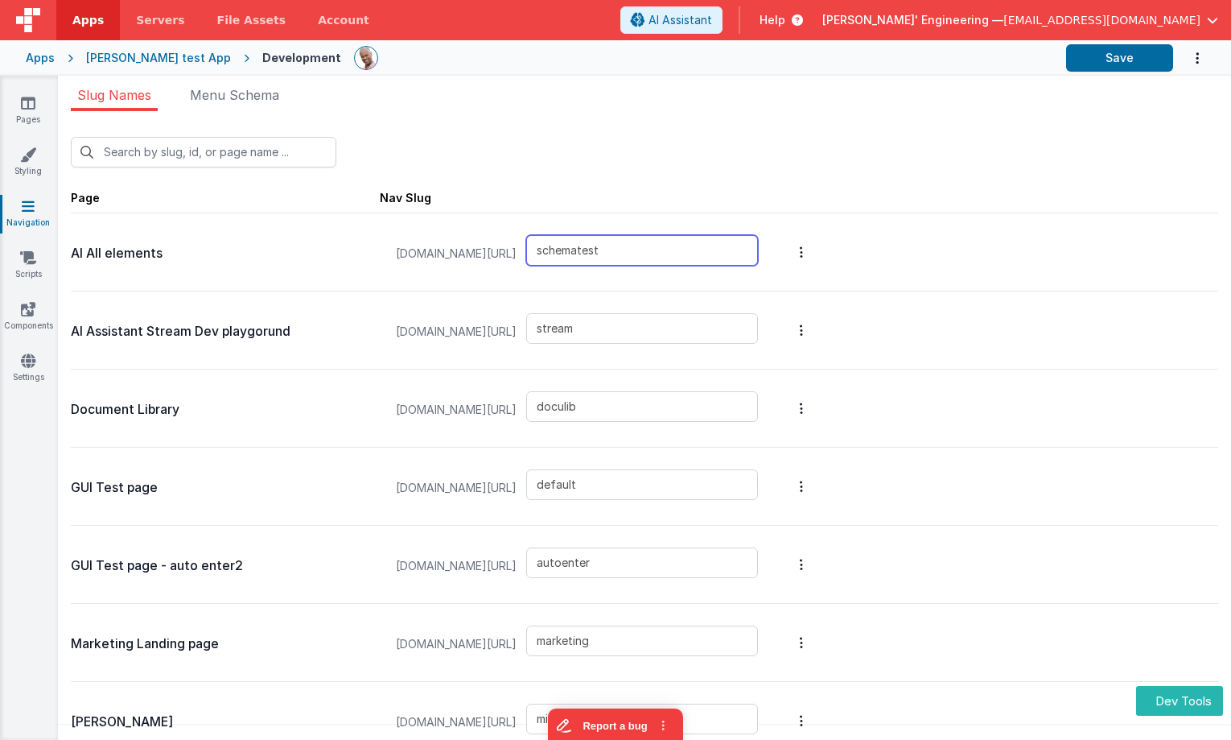
click at [701, 251] on input "schematest" at bounding box center [642, 250] width 232 height 31
type input "schematest2"
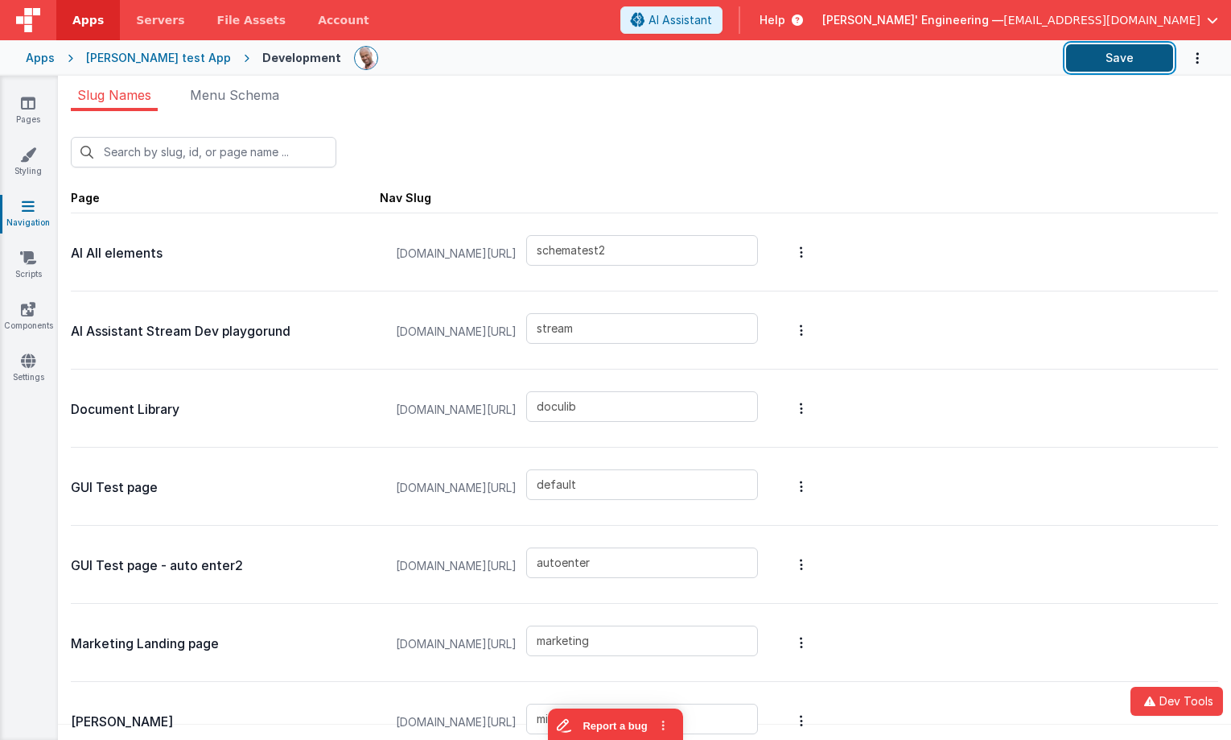
click at [1131, 61] on button "Save" at bounding box center [1119, 57] width 107 height 27
